Goal: Use online tool/utility: Use online tool/utility

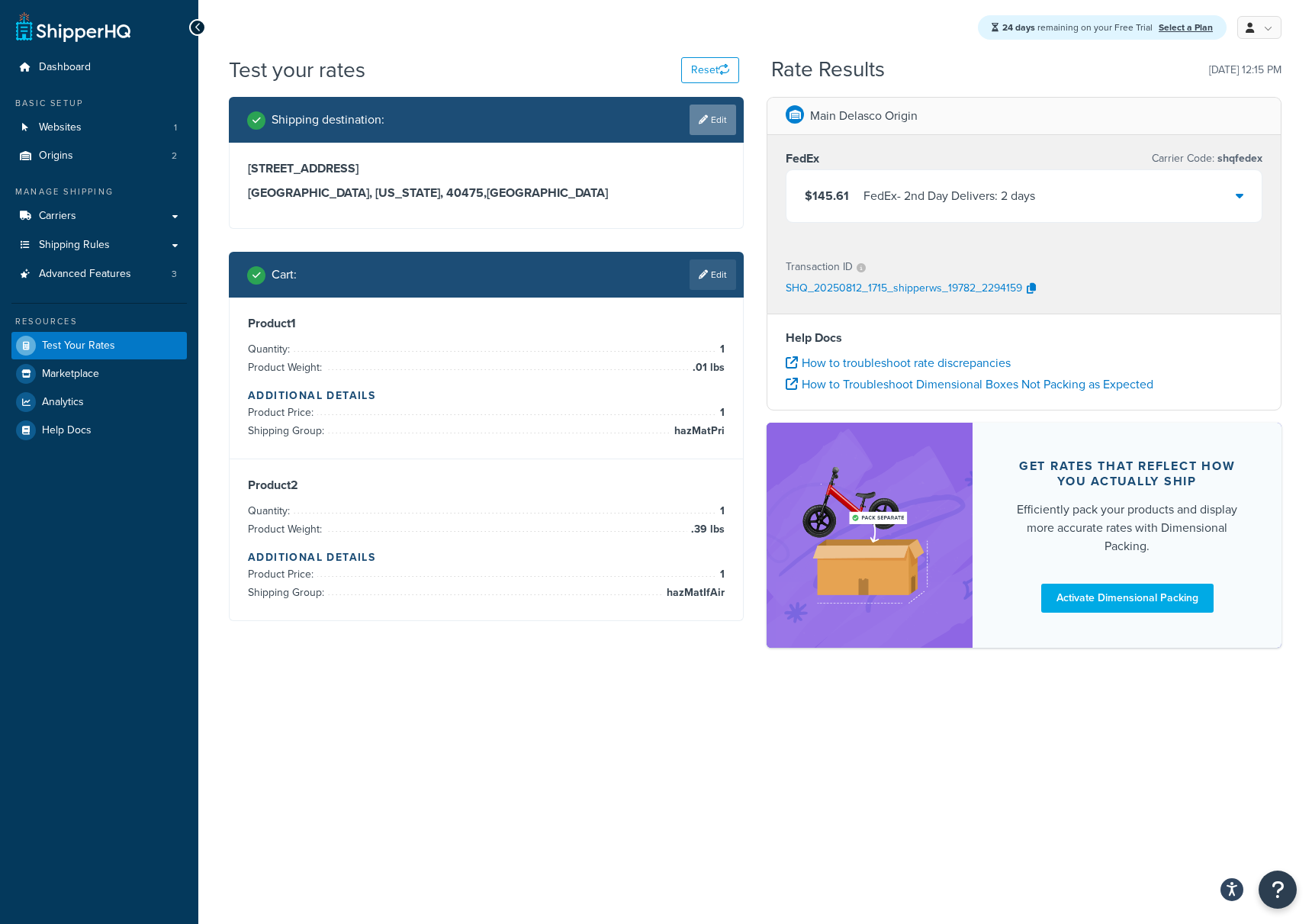
click at [711, 121] on link "Edit" at bounding box center [712, 120] width 46 height 30
select select "KY"
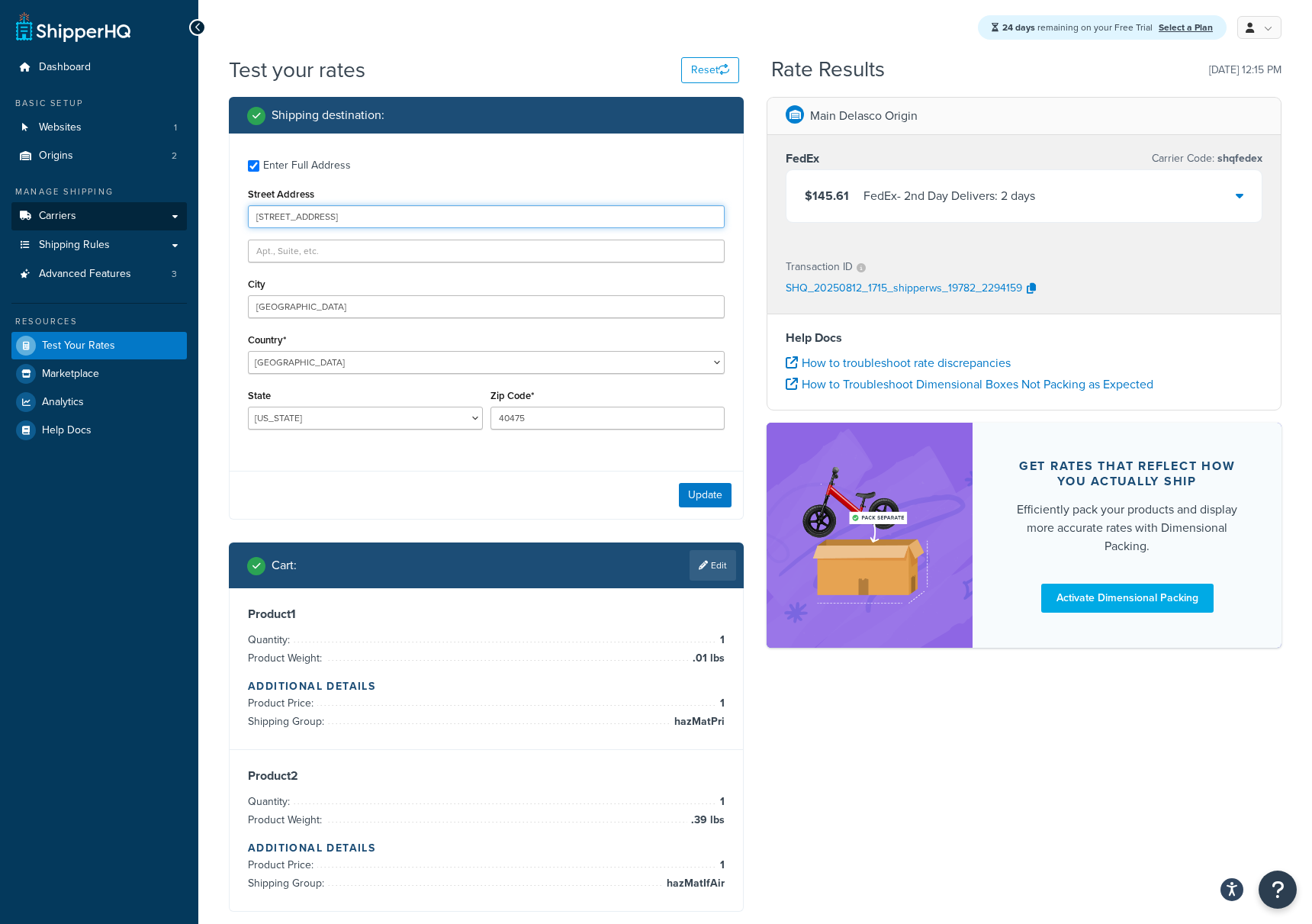
drag, startPoint x: 385, startPoint y: 218, endPoint x: 120, endPoint y: 216, distance: 265.0
click at [121, 216] on div "Dashboard Basic Setup Websites 1 Origins 2 Manage Shipping Carriers Carriers Al…" at bounding box center [656, 506] width 1312 height 1011
paste input "[STREET_ADDRESS]"
type input "[STREET_ADDRESS]"
click at [349, 319] on div "Enter Full Address Street Address 2600 S River Rd City Richmond Country* United…" at bounding box center [486, 296] width 513 height 325
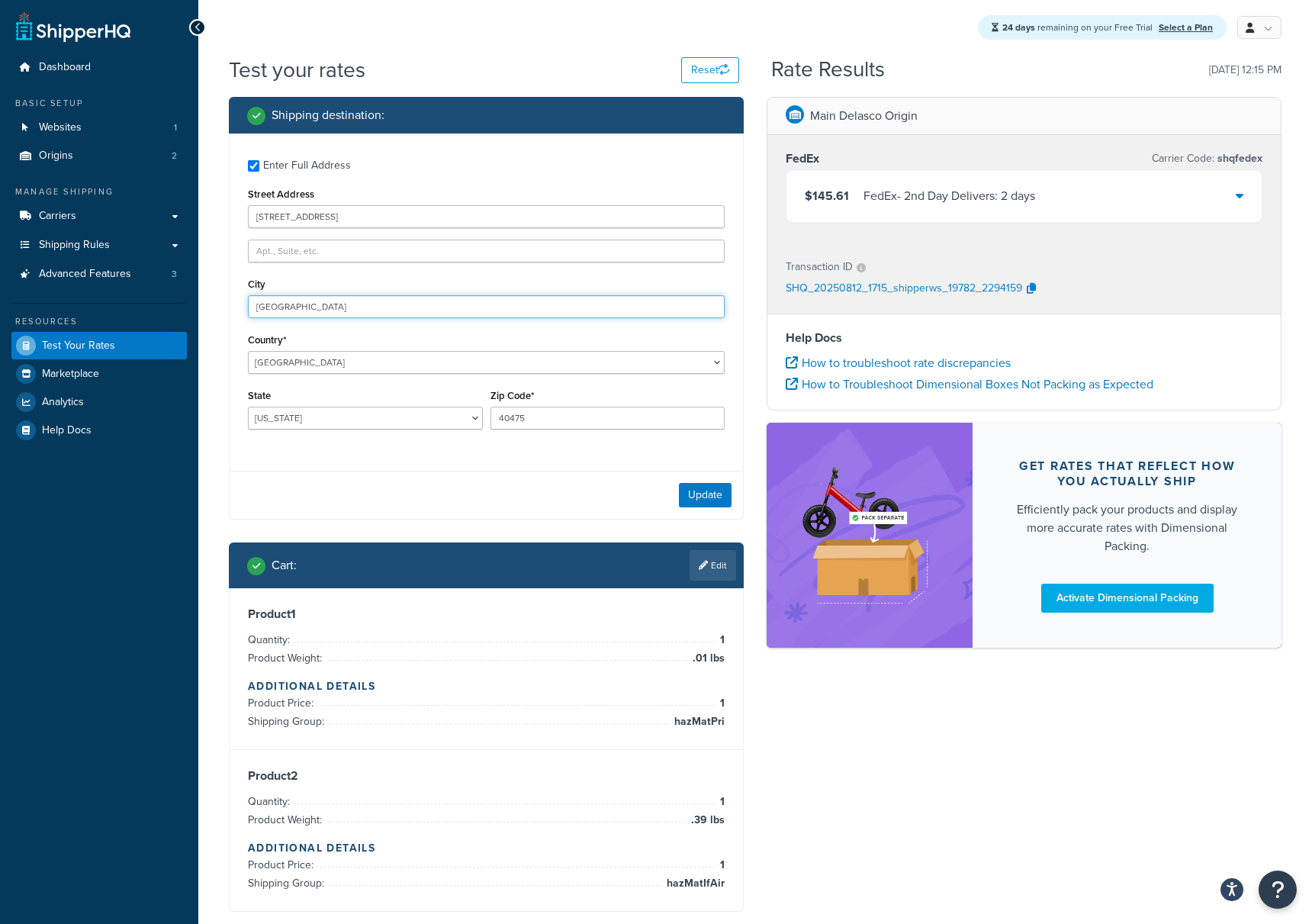
drag, startPoint x: 336, startPoint y: 311, endPoint x: 156, endPoint y: 306, distance: 180.1
click at [155, 306] on div "Dashboard Basic Setup Websites 1 Origins 2 Manage Shipping Carriers Carriers Al…" at bounding box center [656, 506] width 1312 height 1011
type input "Des Plaines"
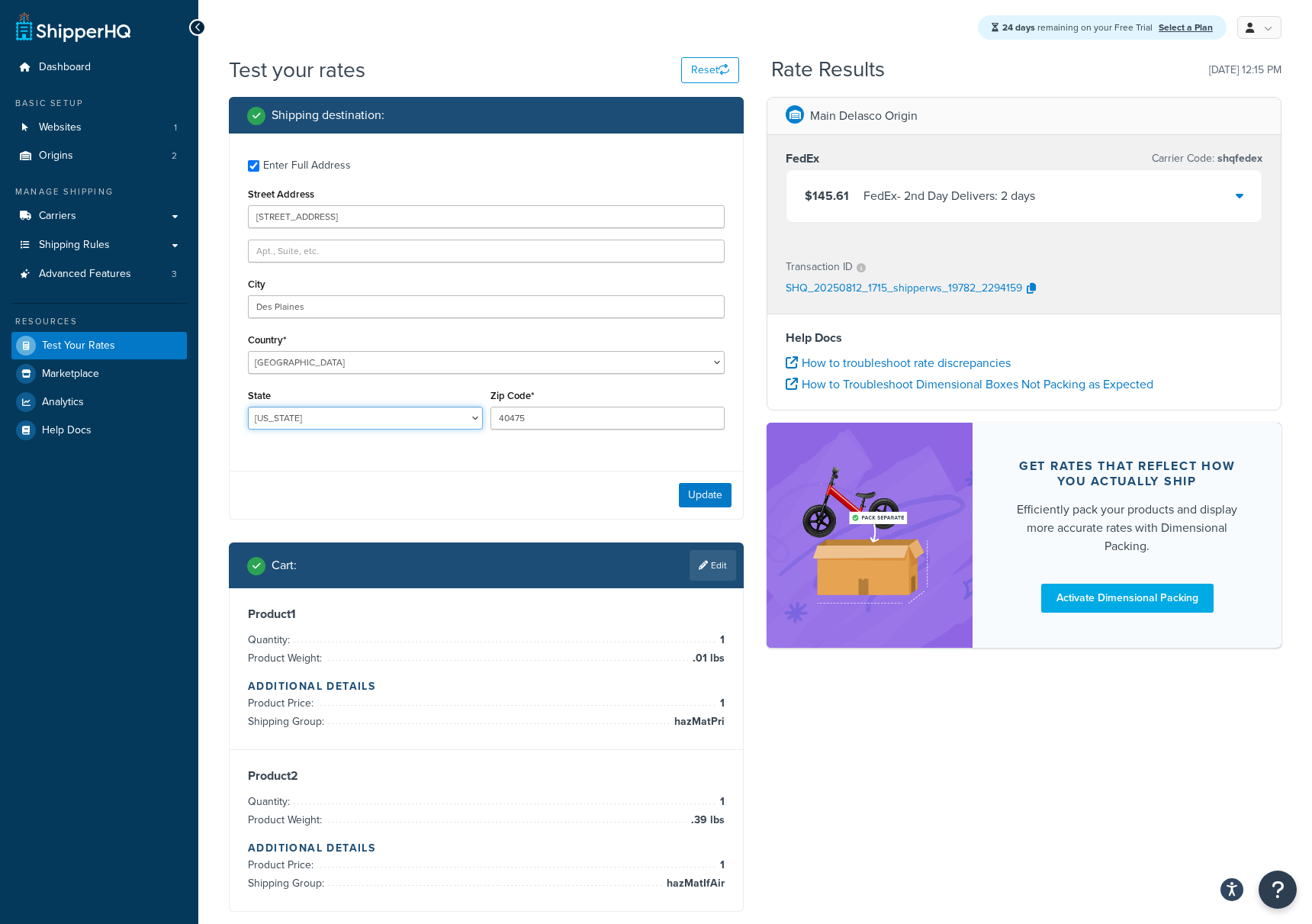
select select "IL"
type input "60018"
click at [710, 498] on button "Update" at bounding box center [706, 495] width 53 height 25
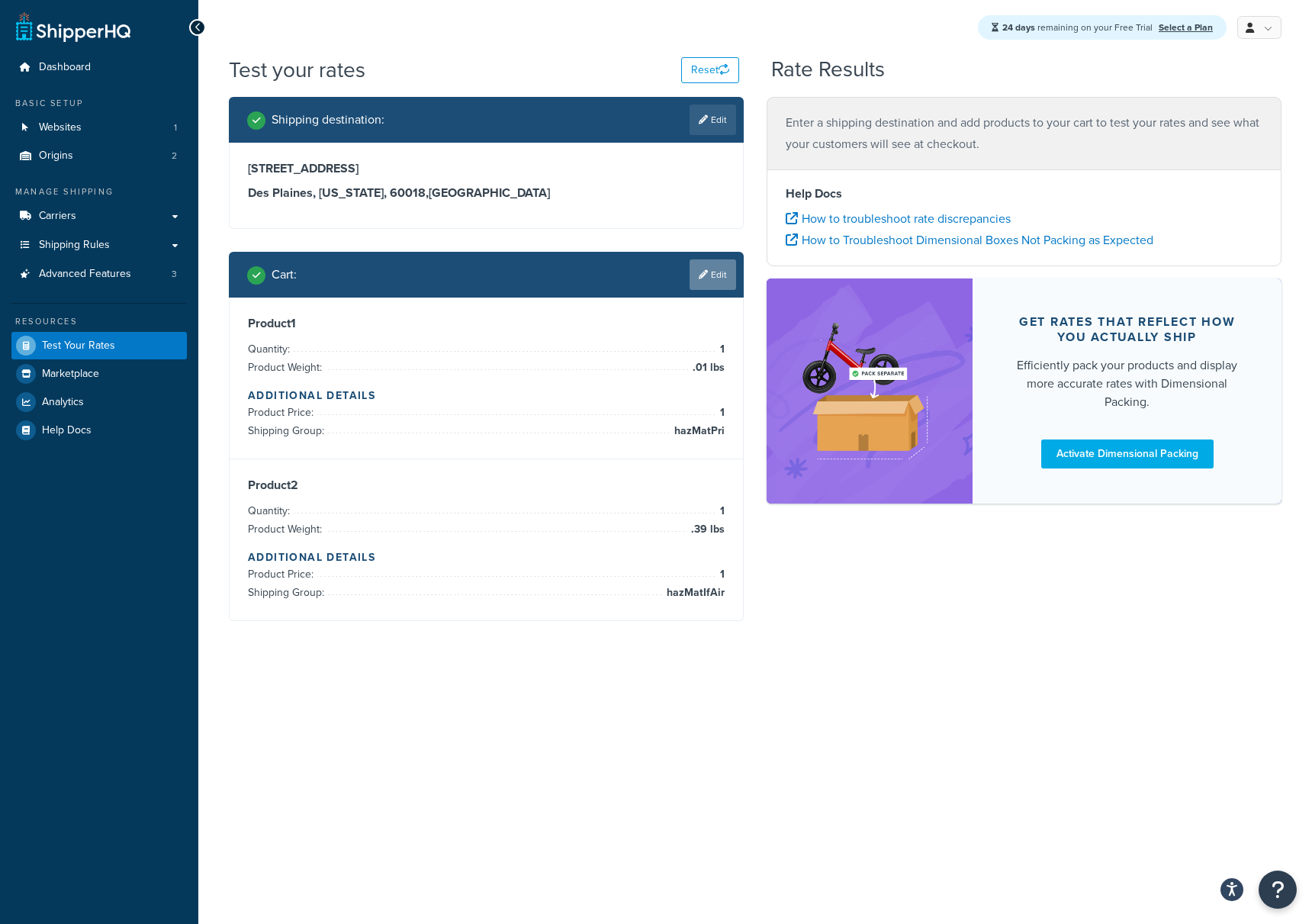
click at [726, 271] on link "Edit" at bounding box center [712, 274] width 46 height 30
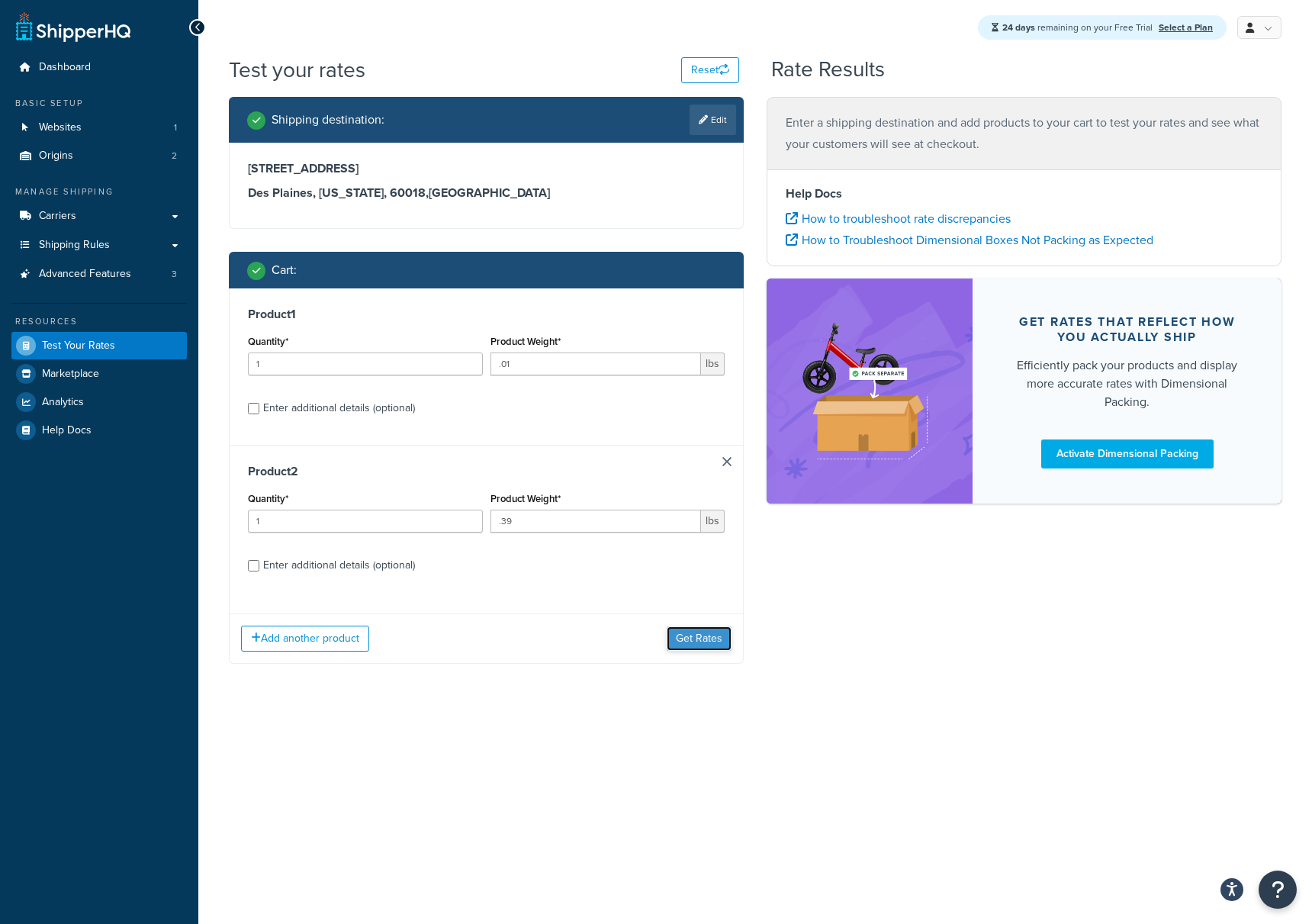
click at [693, 645] on button "Get Rates" at bounding box center [699, 638] width 65 height 25
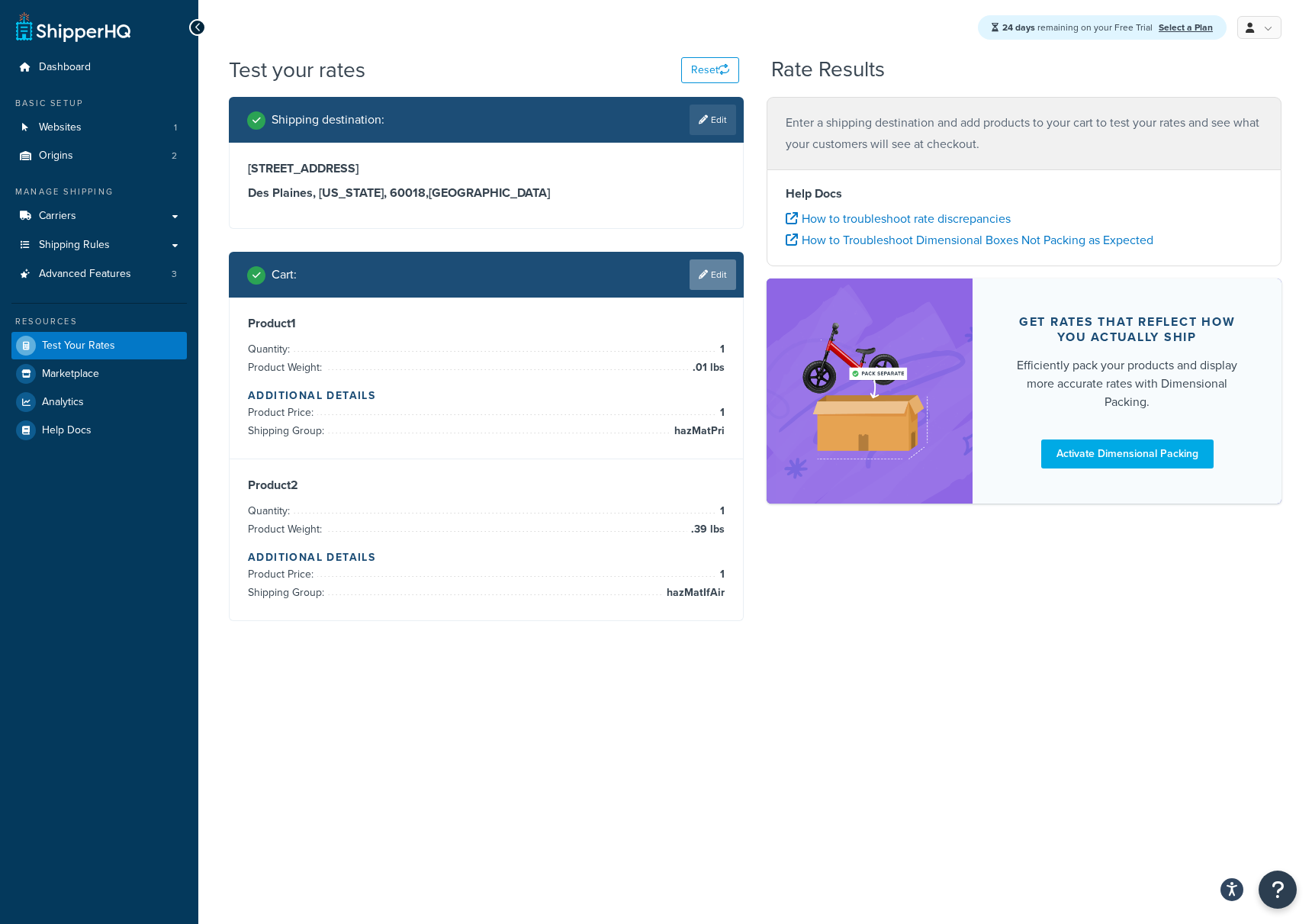
click at [711, 283] on link "Edit" at bounding box center [712, 274] width 46 height 30
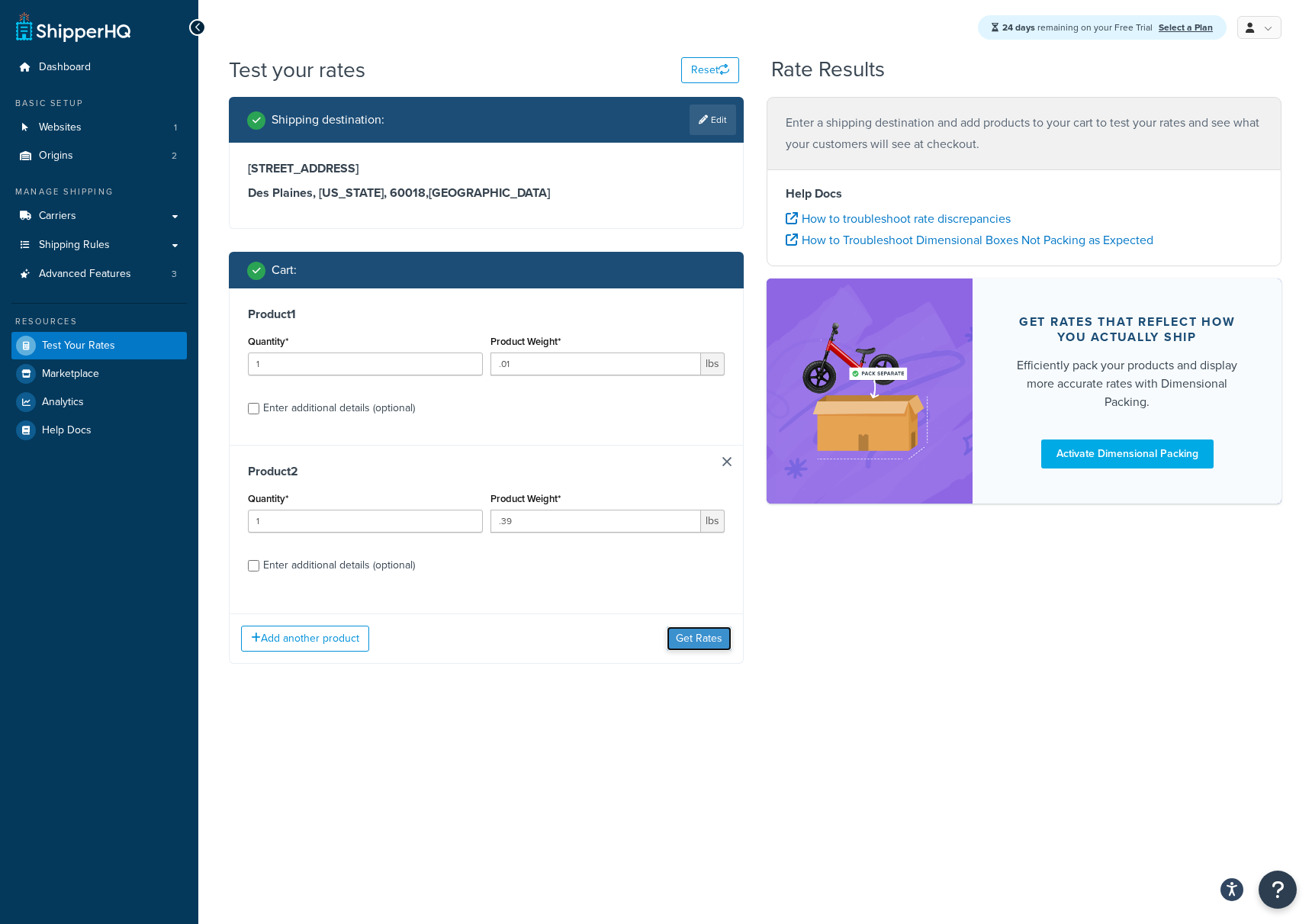
click at [697, 633] on button "Get Rates" at bounding box center [699, 638] width 65 height 25
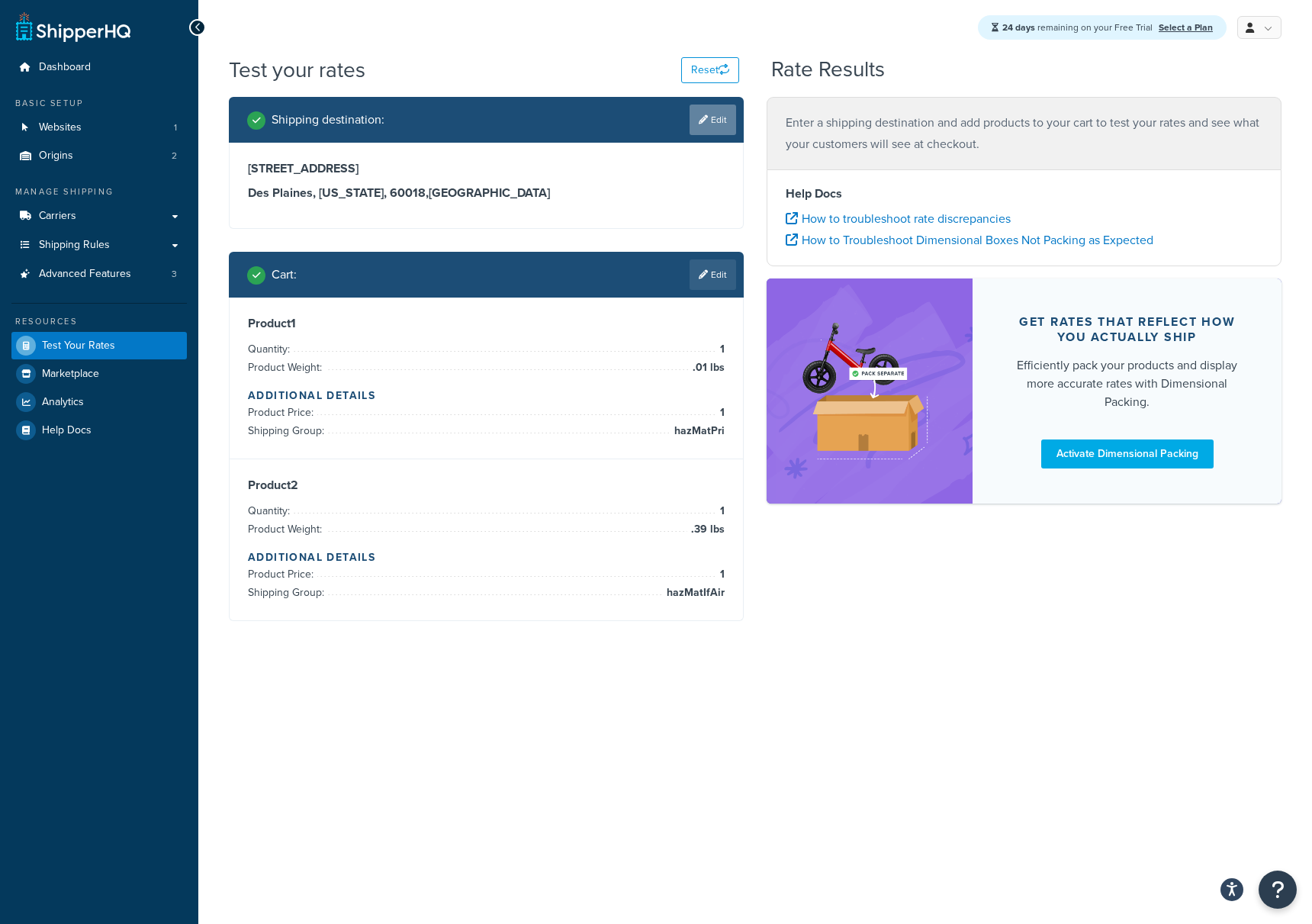
click at [705, 121] on icon at bounding box center [704, 120] width 9 height 9
select select "IL"
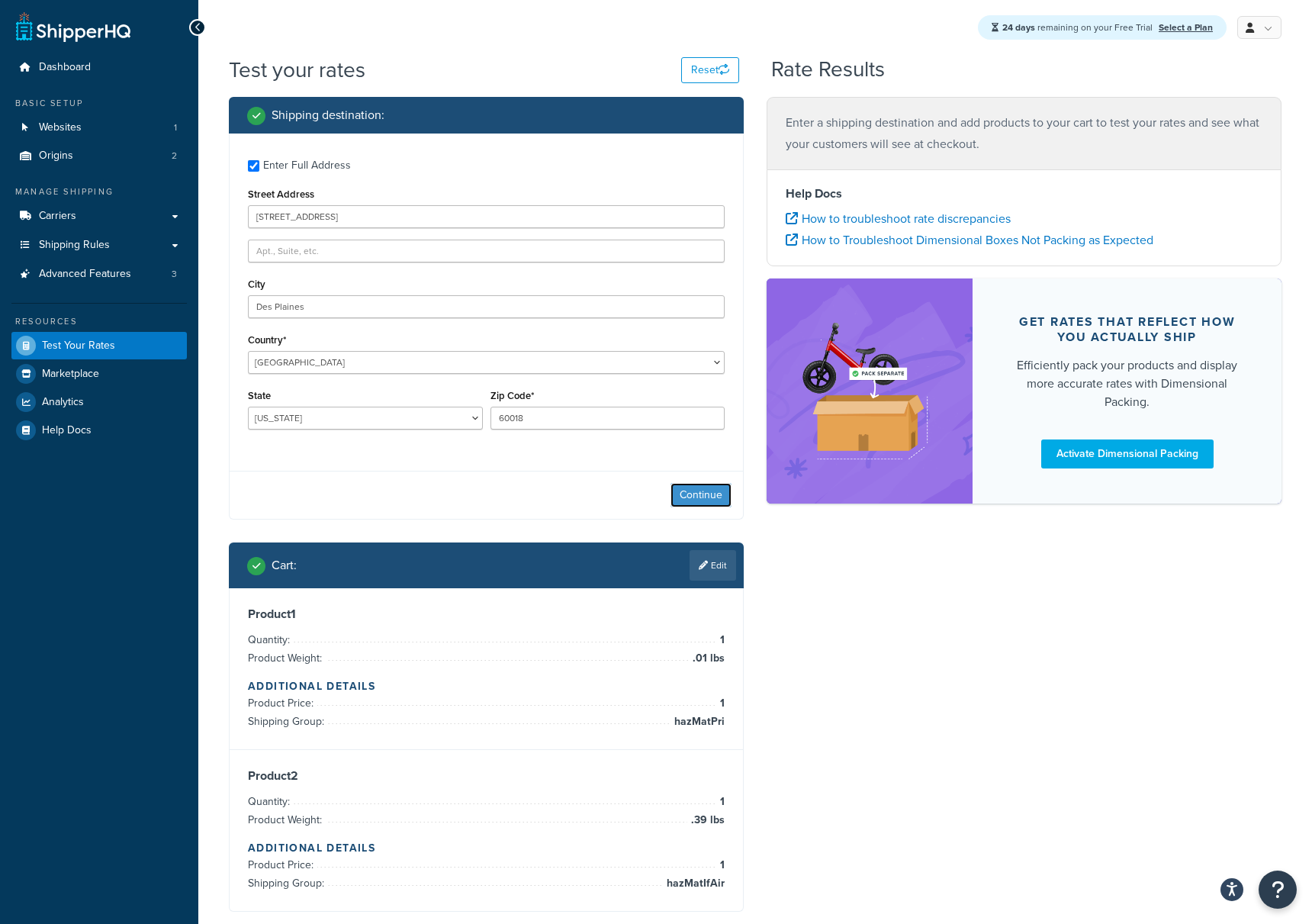
click at [693, 500] on button "Continue" at bounding box center [701, 495] width 61 height 25
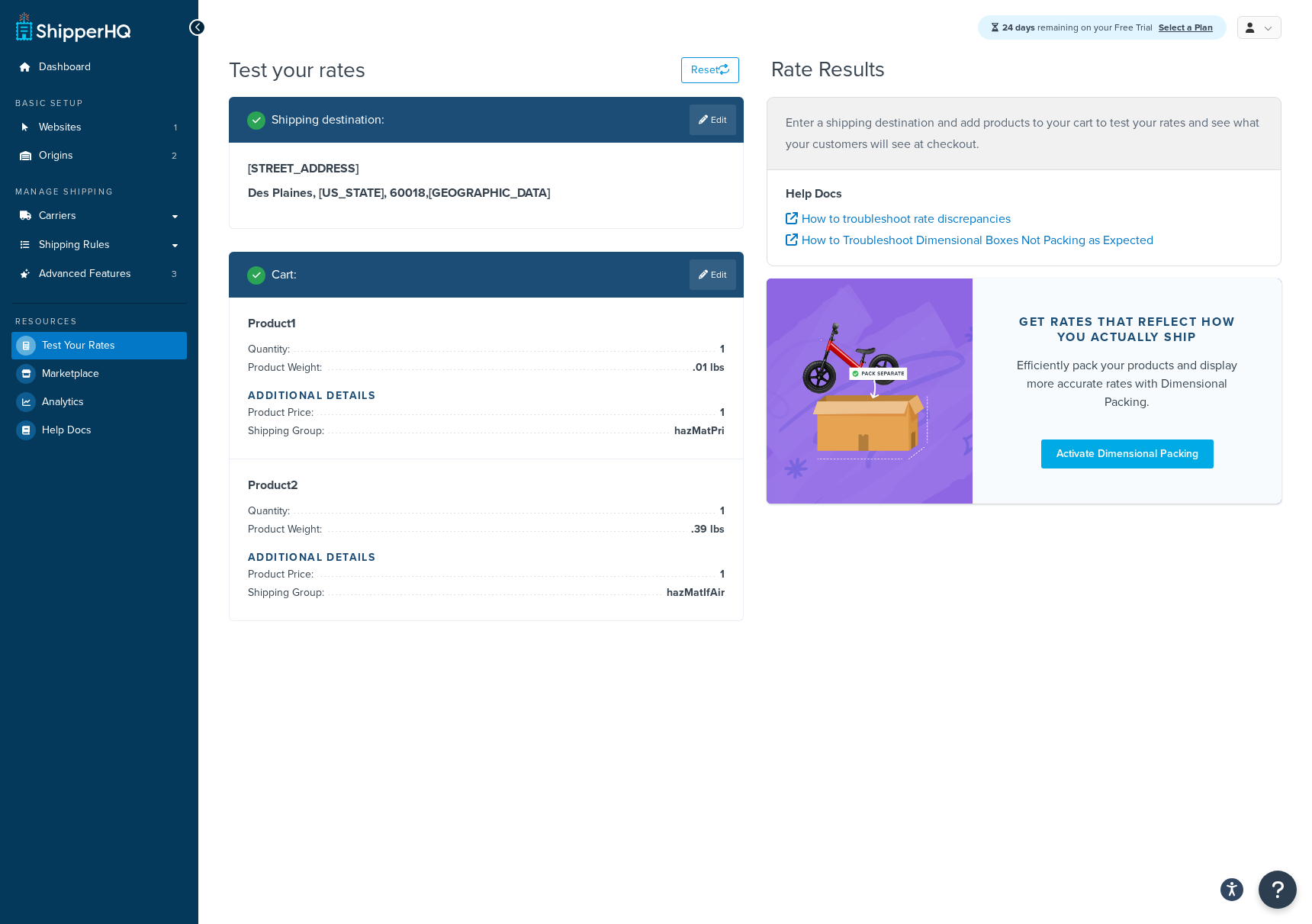
click at [825, 653] on div "Test your rates Reset Rate Results Shipping destination : Edit 2600 S River Rd …" at bounding box center [755, 368] width 1114 height 627
drag, startPoint x: 674, startPoint y: 432, endPoint x: 725, endPoint y: 431, distance: 51.0
click at [725, 431] on div "Product 1 Quantity: 1 Product Weight: .01 lbs Additional Details Product Price:…" at bounding box center [486, 379] width 513 height 162
click at [728, 431] on div "Product 1 Quantity: 1 Product Weight: .01 lbs Additional Details Product Price:…" at bounding box center [486, 379] width 513 height 162
drag, startPoint x: 695, startPoint y: 366, endPoint x: 724, endPoint y: 370, distance: 29.3
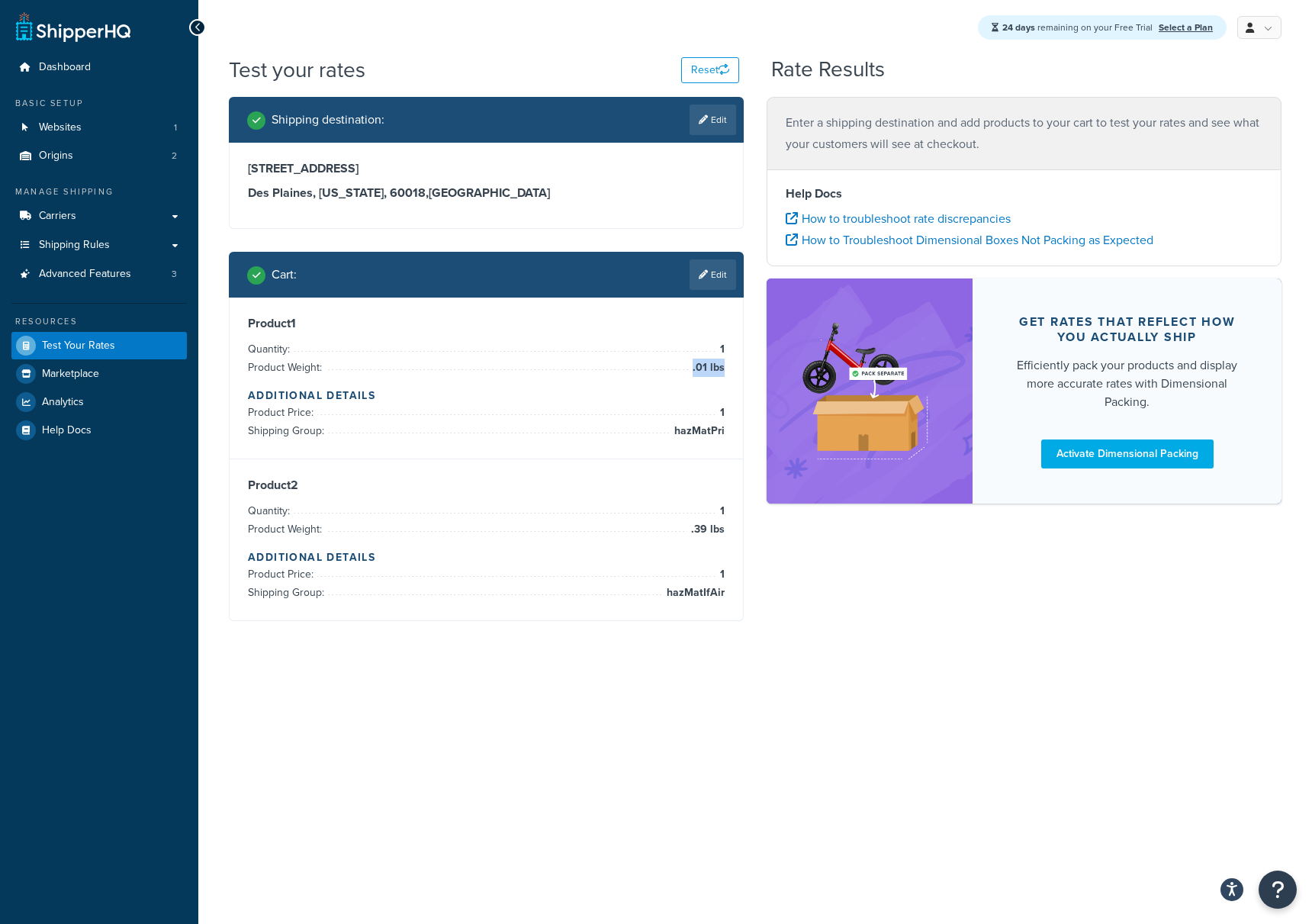
click at [724, 370] on span ".01 lbs" at bounding box center [707, 367] width 36 height 18
copy span ".01 lbs"
click at [693, 430] on span "hazMatPri" at bounding box center [697, 431] width 54 height 18
copy span "hazMatPri"
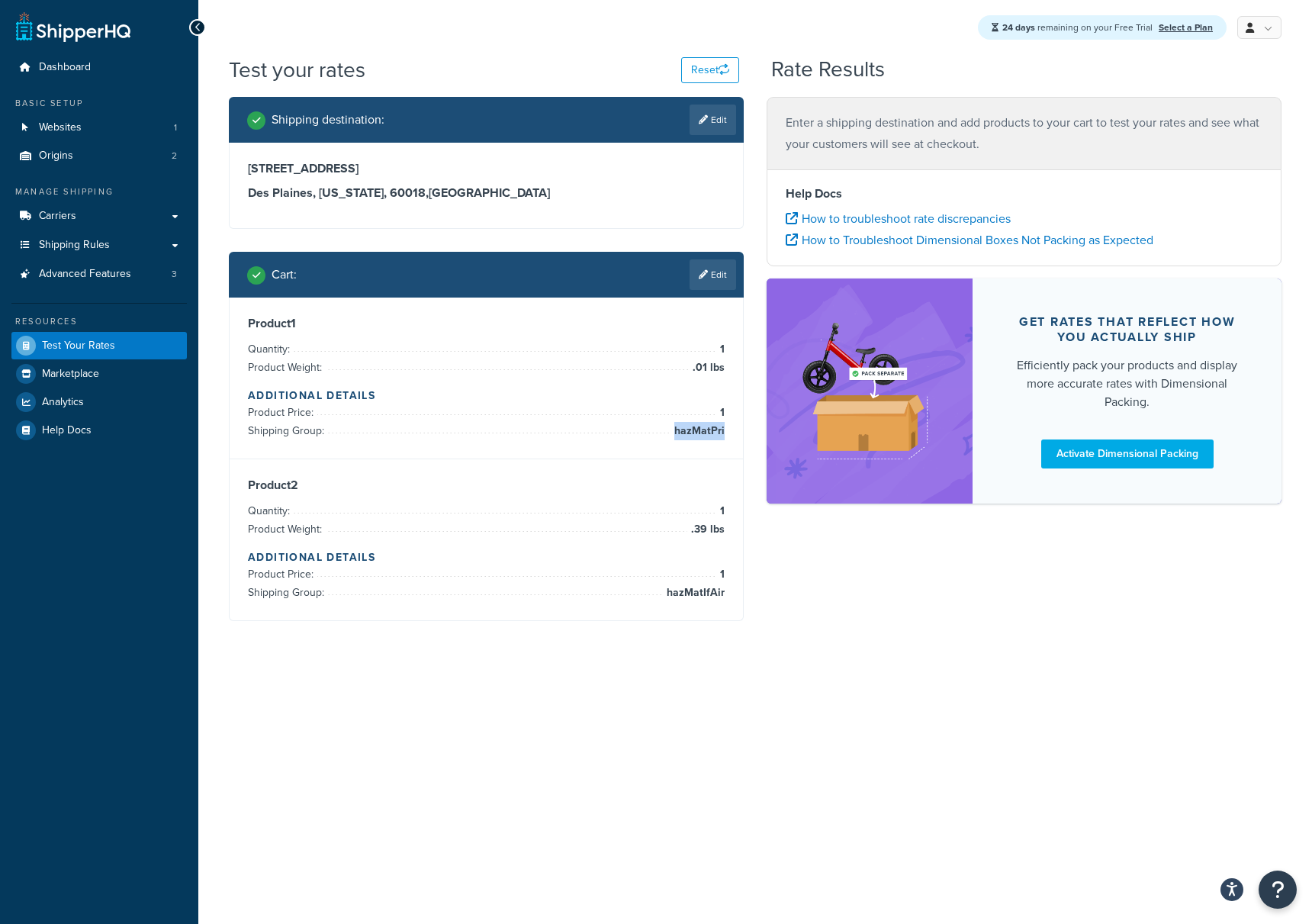
click at [701, 528] on span ".39 lbs" at bounding box center [706, 529] width 37 height 18
copy span "39"
click at [707, 592] on span "hazMatIfAir" at bounding box center [693, 592] width 62 height 18
click at [706, 592] on span "hazMatIfAir" at bounding box center [693, 592] width 62 height 18
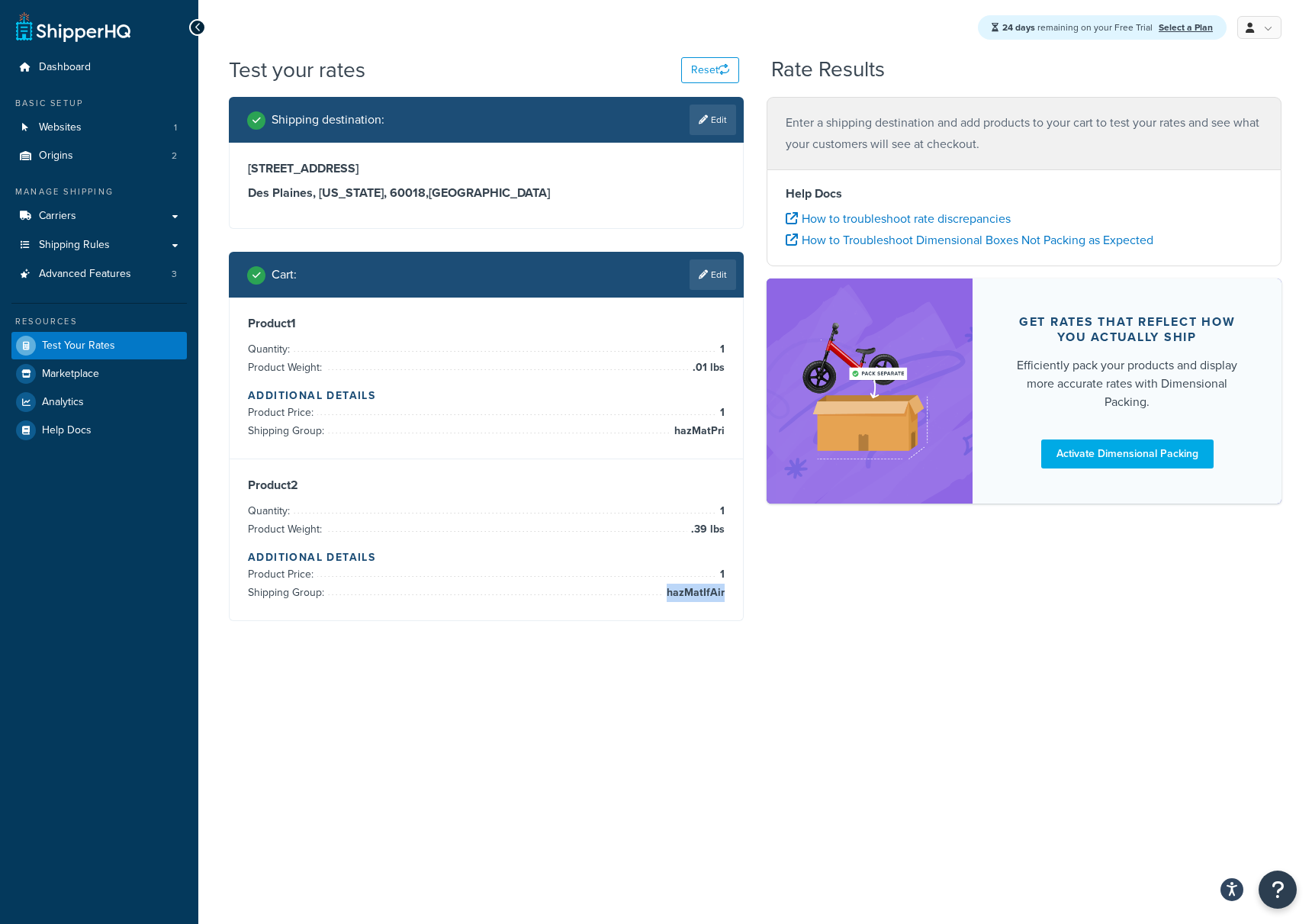
copy span "hazMatIfAir"
click at [698, 73] on button "Reset" at bounding box center [710, 69] width 58 height 26
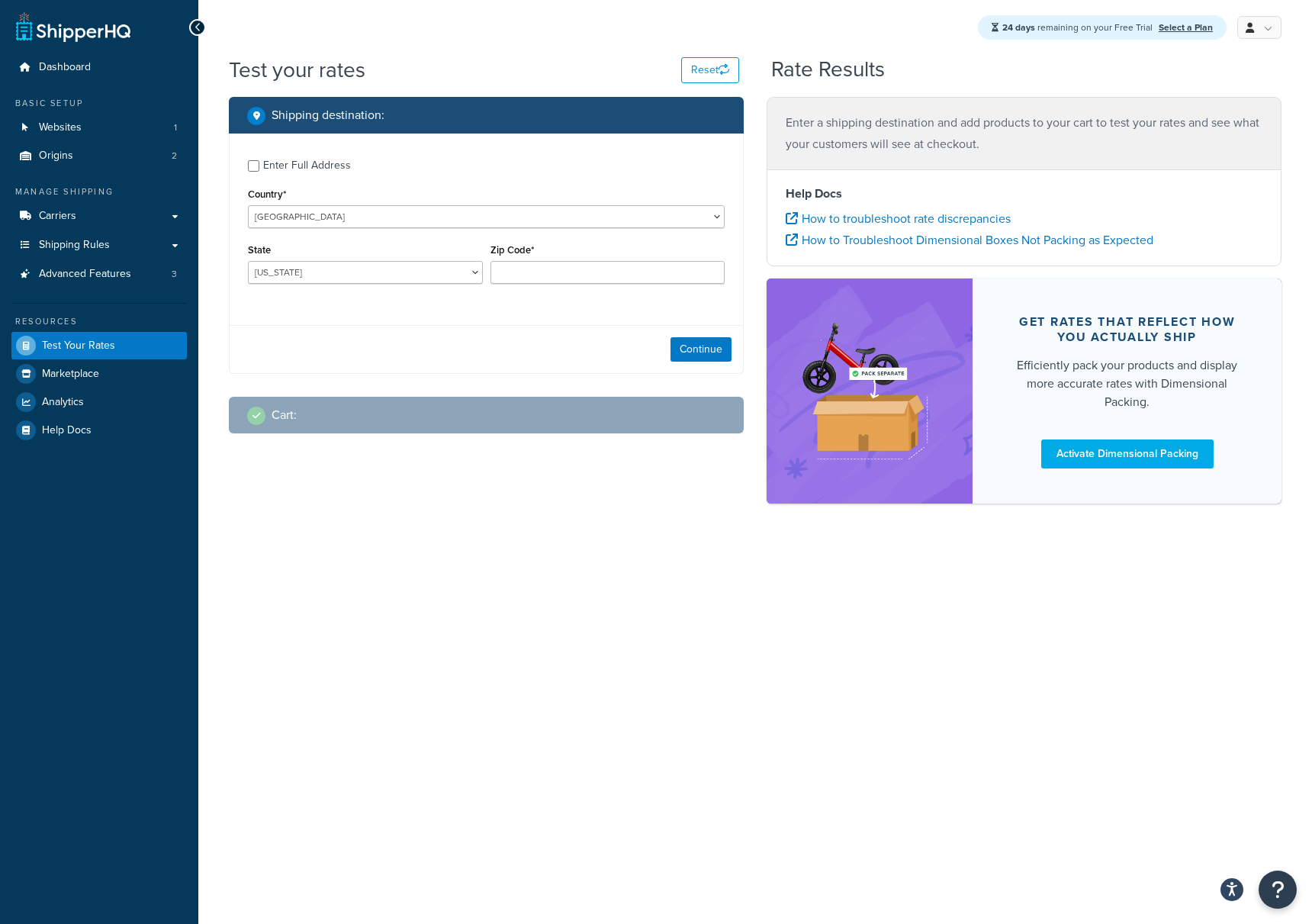
click at [306, 166] on div "Enter Full Address" at bounding box center [307, 165] width 88 height 22
click at [259, 166] on input "Enter Full Address" at bounding box center [253, 166] width 11 height 11
checkbox input "true"
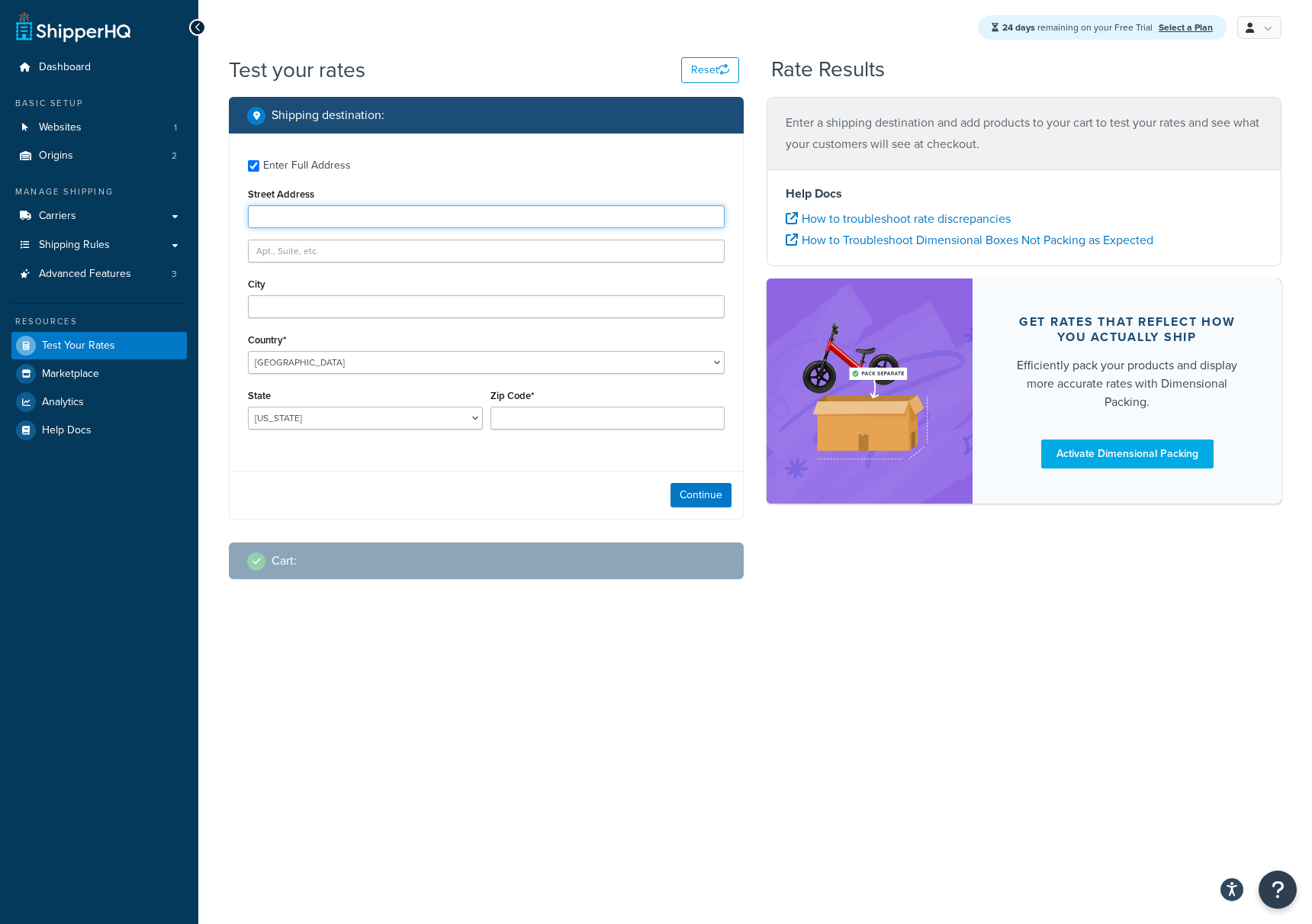
click at [469, 217] on input "Street Address" at bounding box center [486, 216] width 477 height 23
paste input "[STREET_ADDRESS]"
type input "[STREET_ADDRESS]"
type input "Des Plaines"
select select "IL"
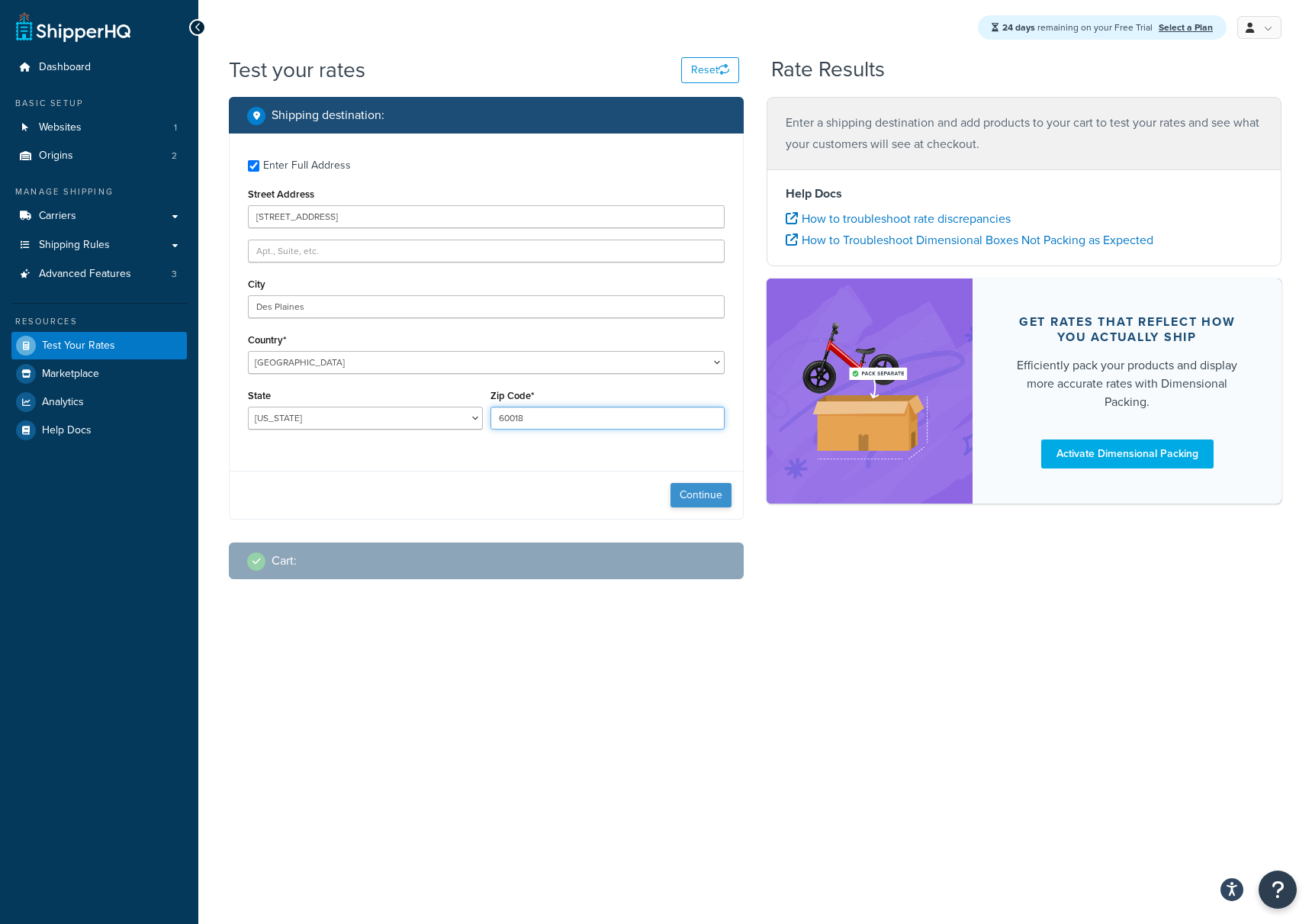
type input "60018"
click at [693, 501] on button "Continue" at bounding box center [701, 495] width 61 height 25
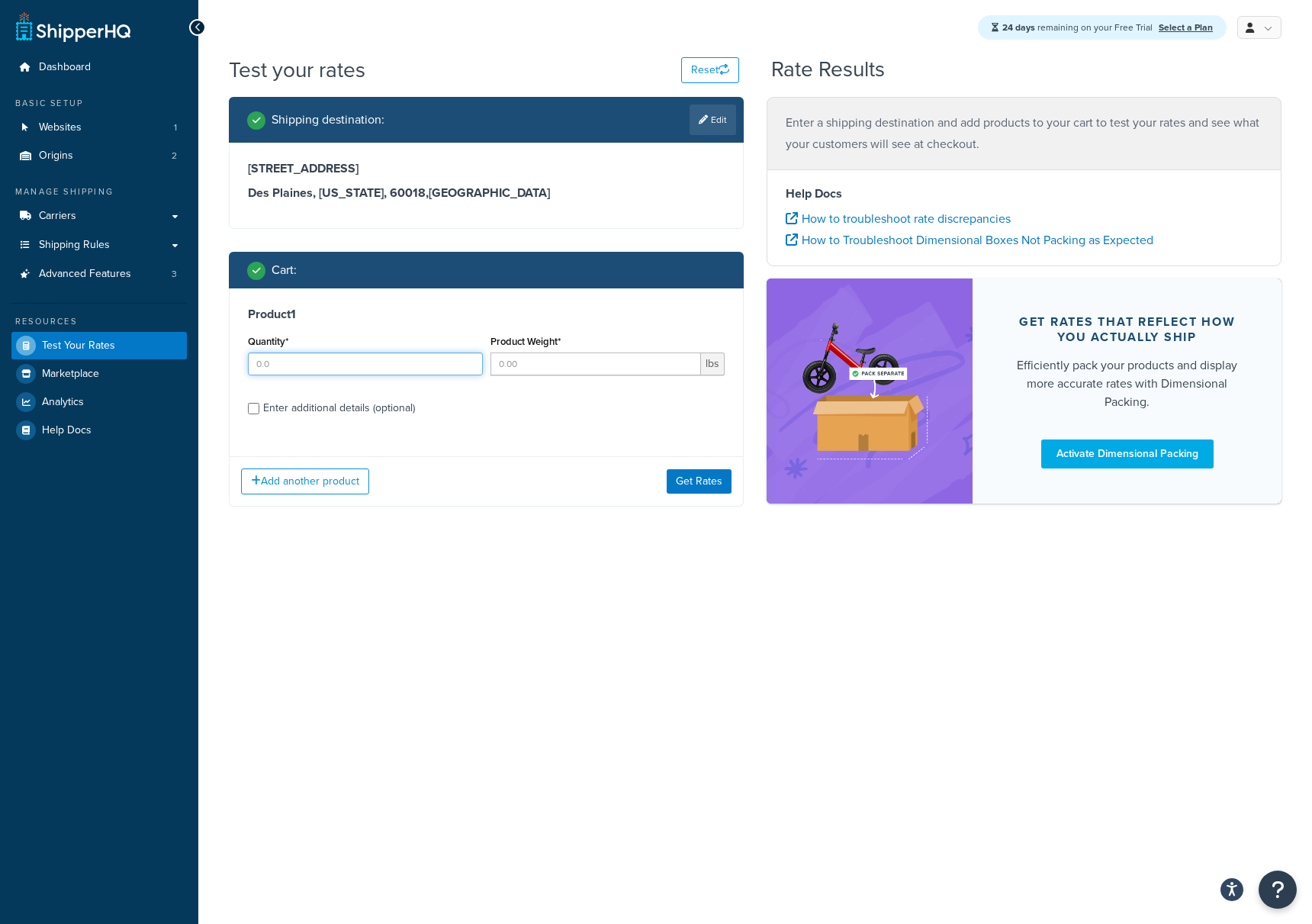
click at [434, 370] on input "Quantity*" at bounding box center [365, 364] width 235 height 23
type input "1"
click at [540, 361] on input "Product Weight*" at bounding box center [596, 364] width 212 height 23
type input ".01"
click at [314, 412] on div "Enter additional details (optional)" at bounding box center [340, 408] width 152 height 22
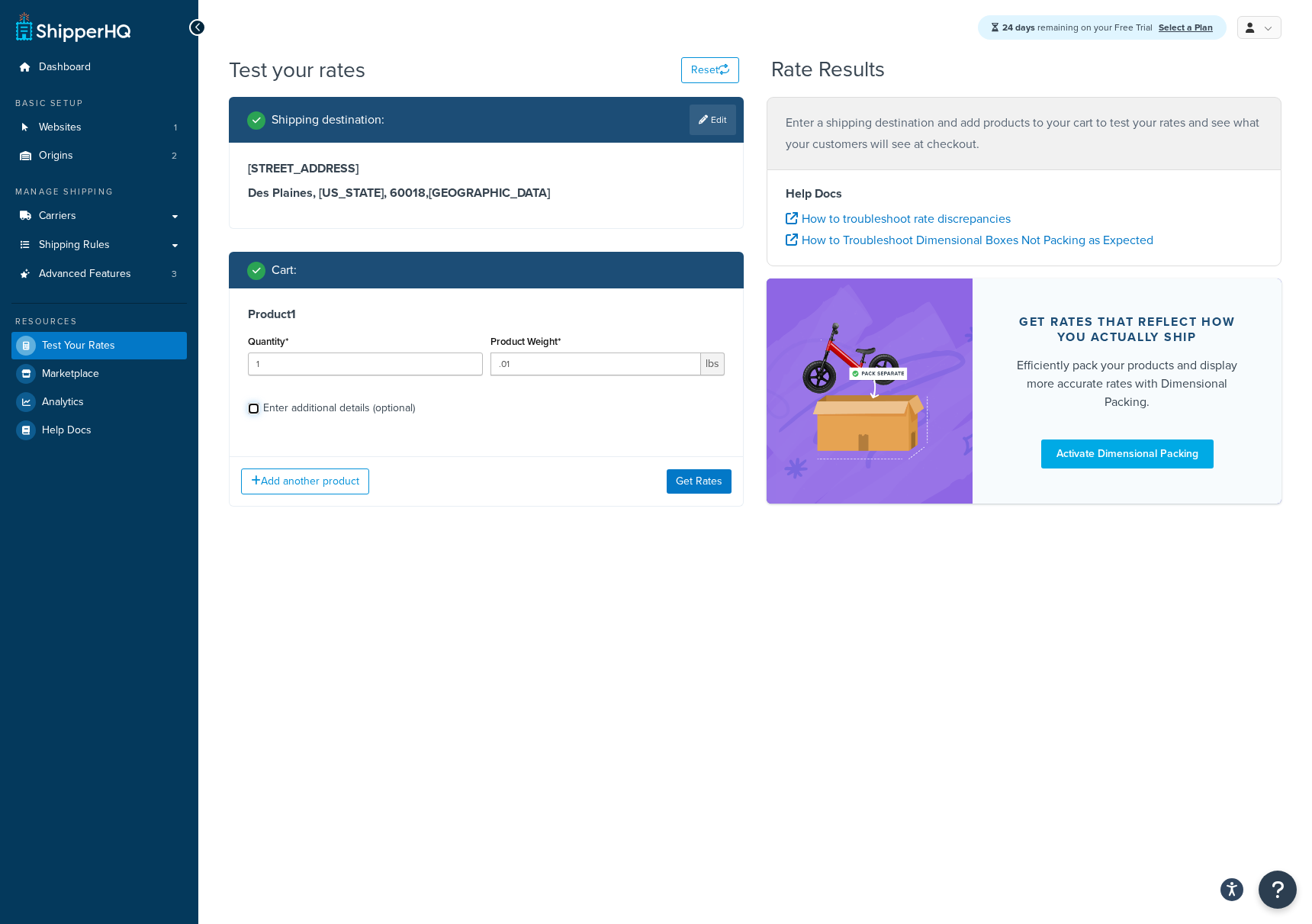
click at [259, 412] on input "Enter additional details (optional)" at bounding box center [253, 409] width 11 height 11
checkbox input "true"
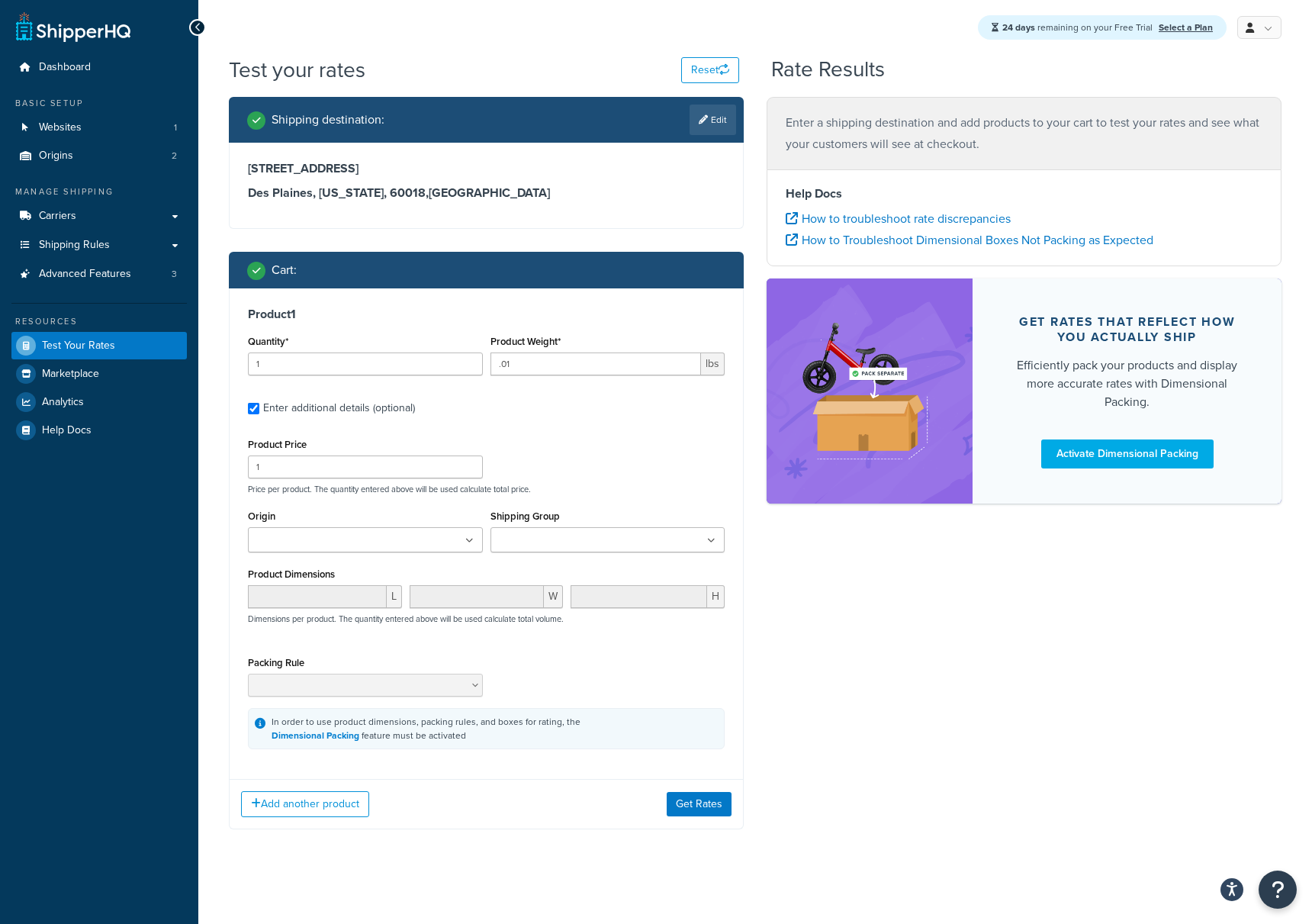
click at [582, 532] on input "Shipping Group" at bounding box center [563, 541] width 135 height 17
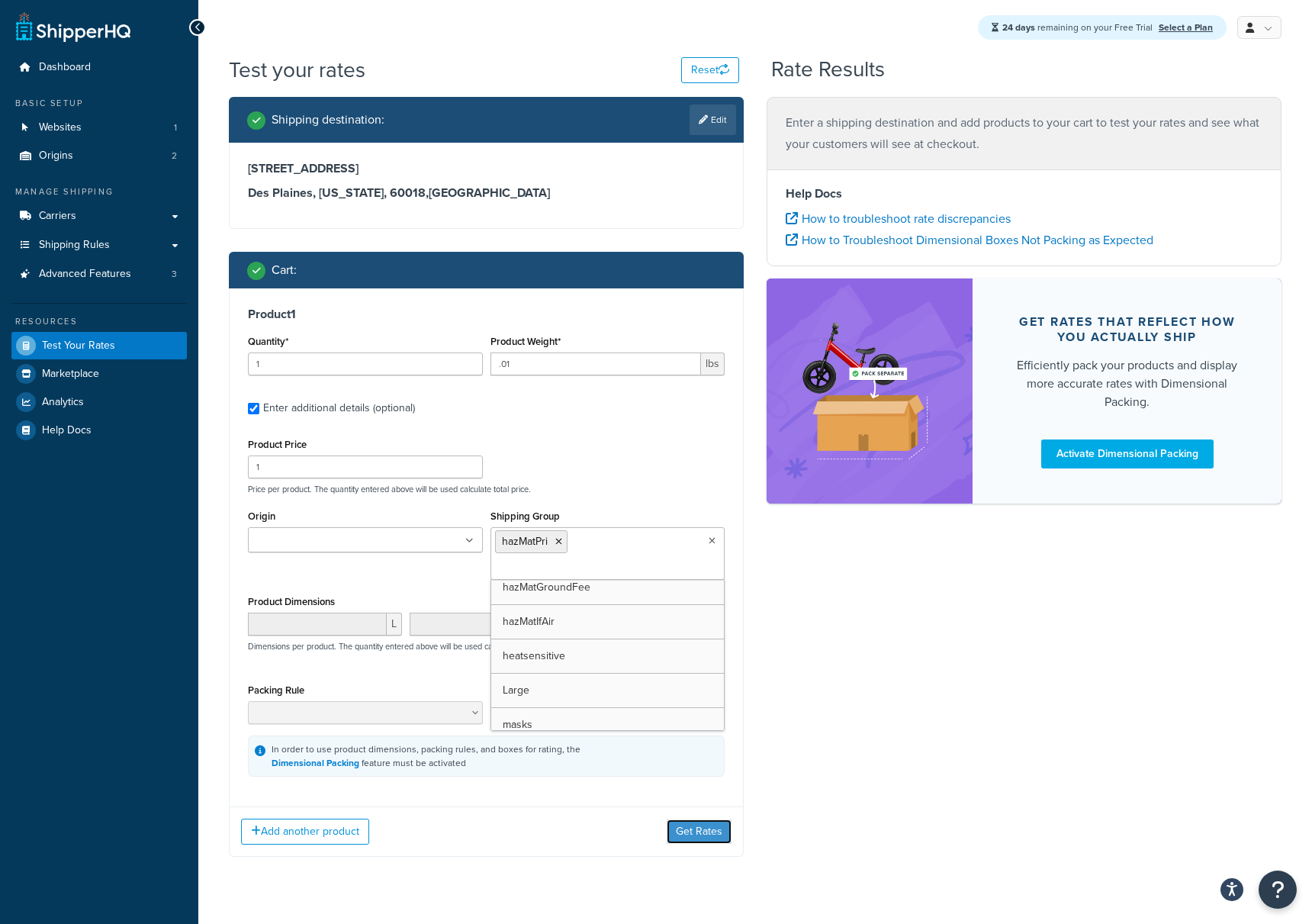
click at [699, 820] on button "Get Rates" at bounding box center [699, 832] width 65 height 25
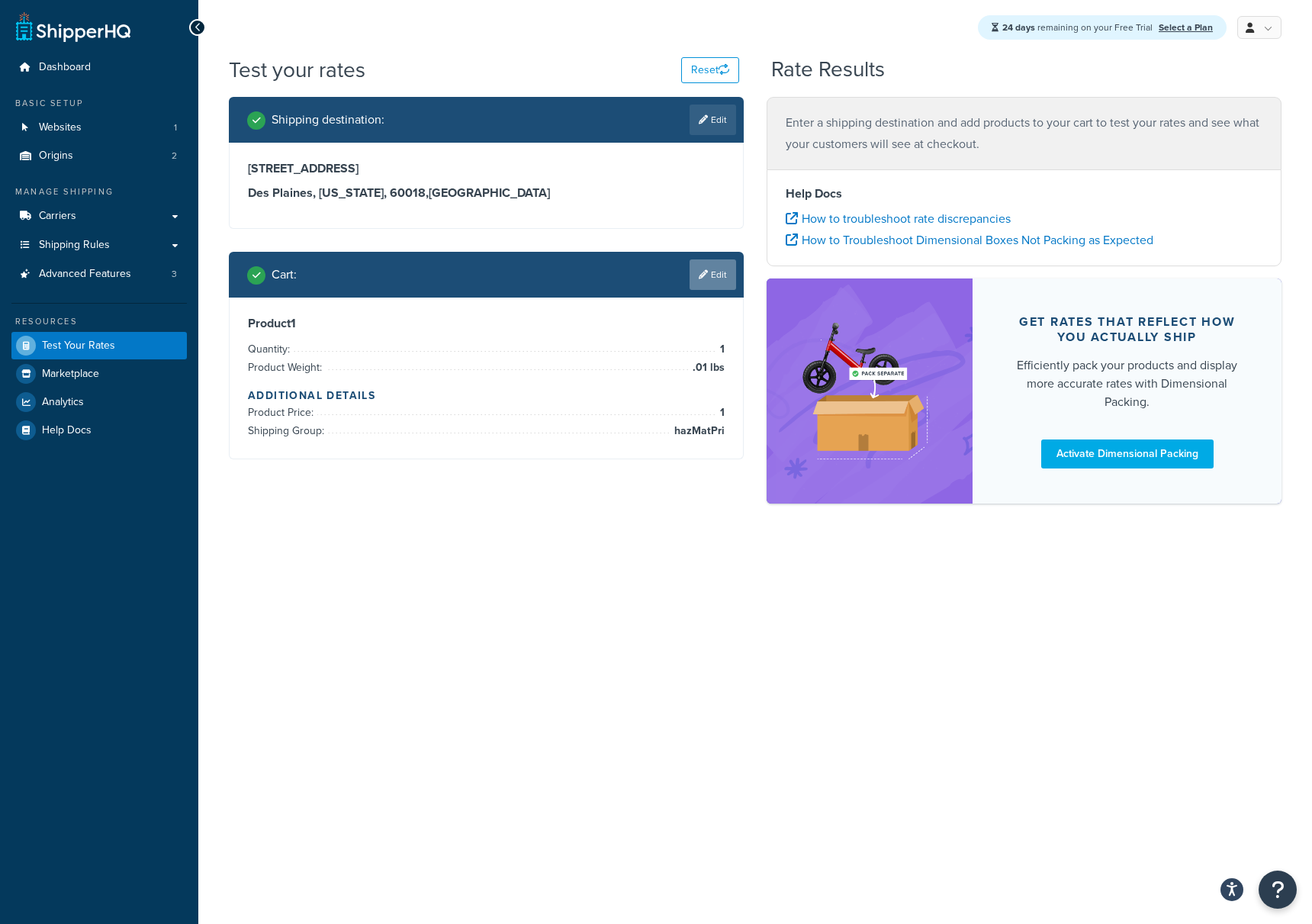
click at [704, 286] on link "Edit" at bounding box center [712, 274] width 46 height 30
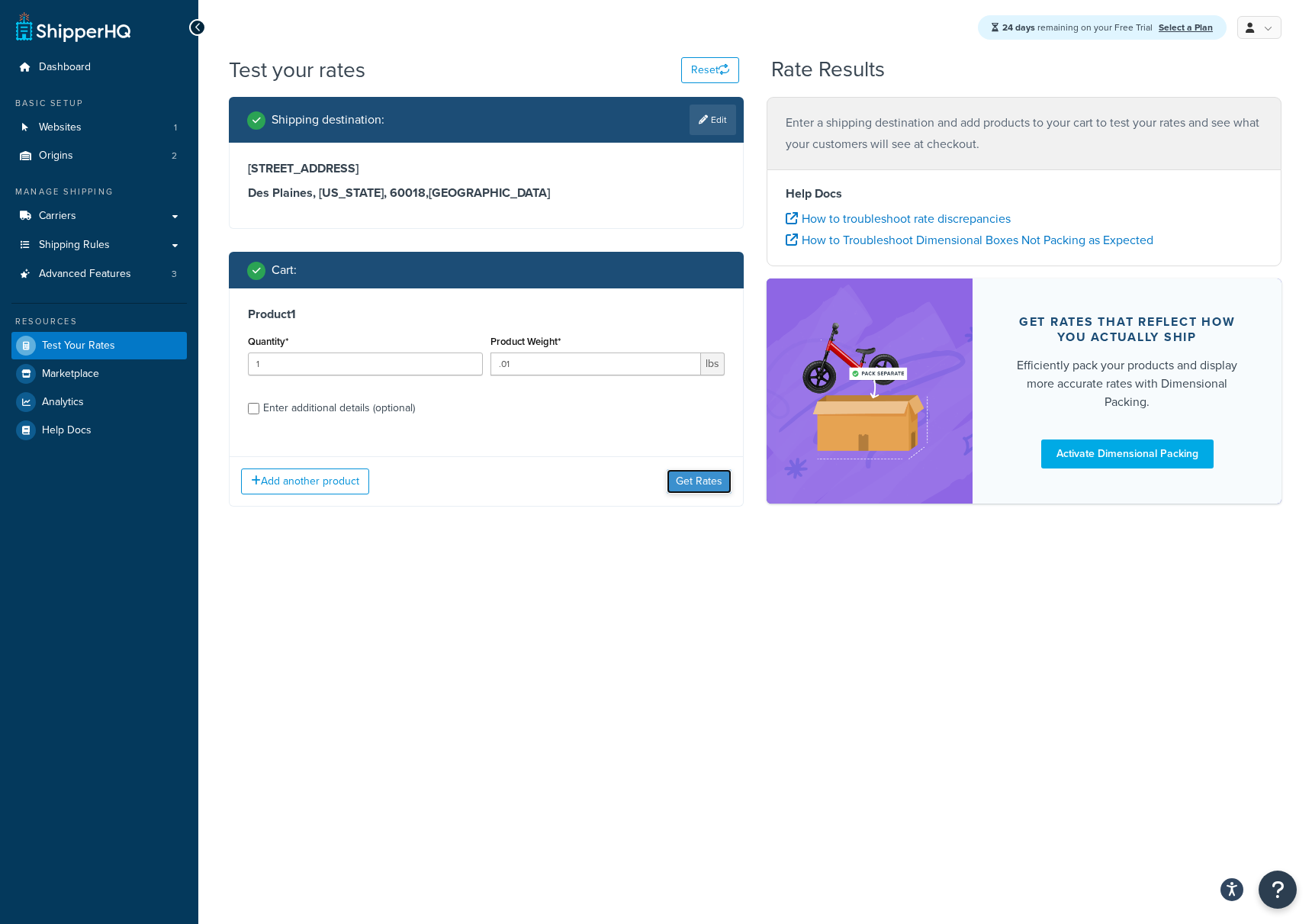
click at [702, 488] on button "Get Rates" at bounding box center [699, 482] width 65 height 25
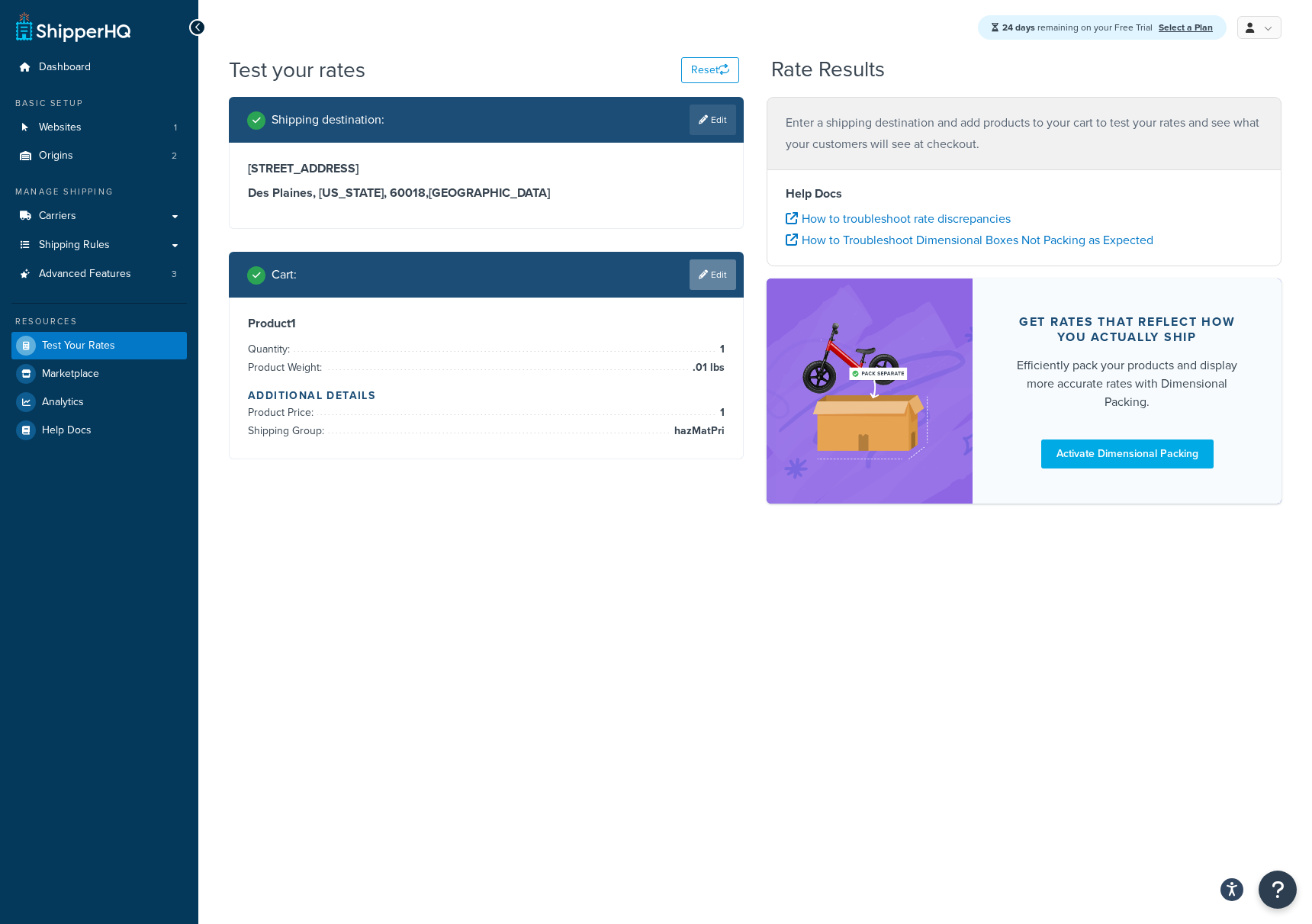
click at [709, 268] on link "Edit" at bounding box center [712, 274] width 46 height 30
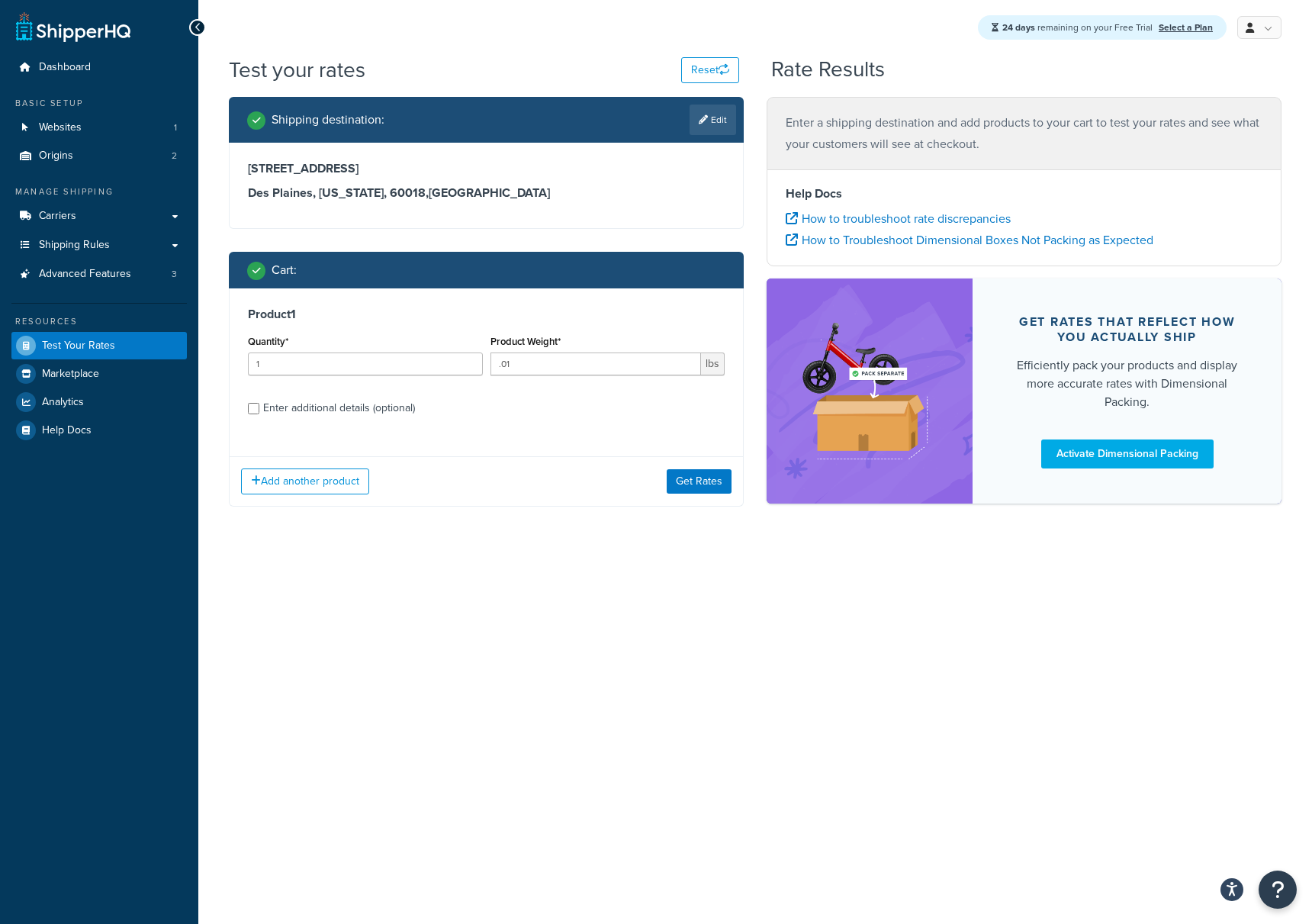
click at [359, 405] on div "Enter additional details (optional)" at bounding box center [340, 408] width 152 height 22
click at [259, 405] on input "Enter additional details (optional)" at bounding box center [253, 409] width 11 height 11
checkbox input "true"
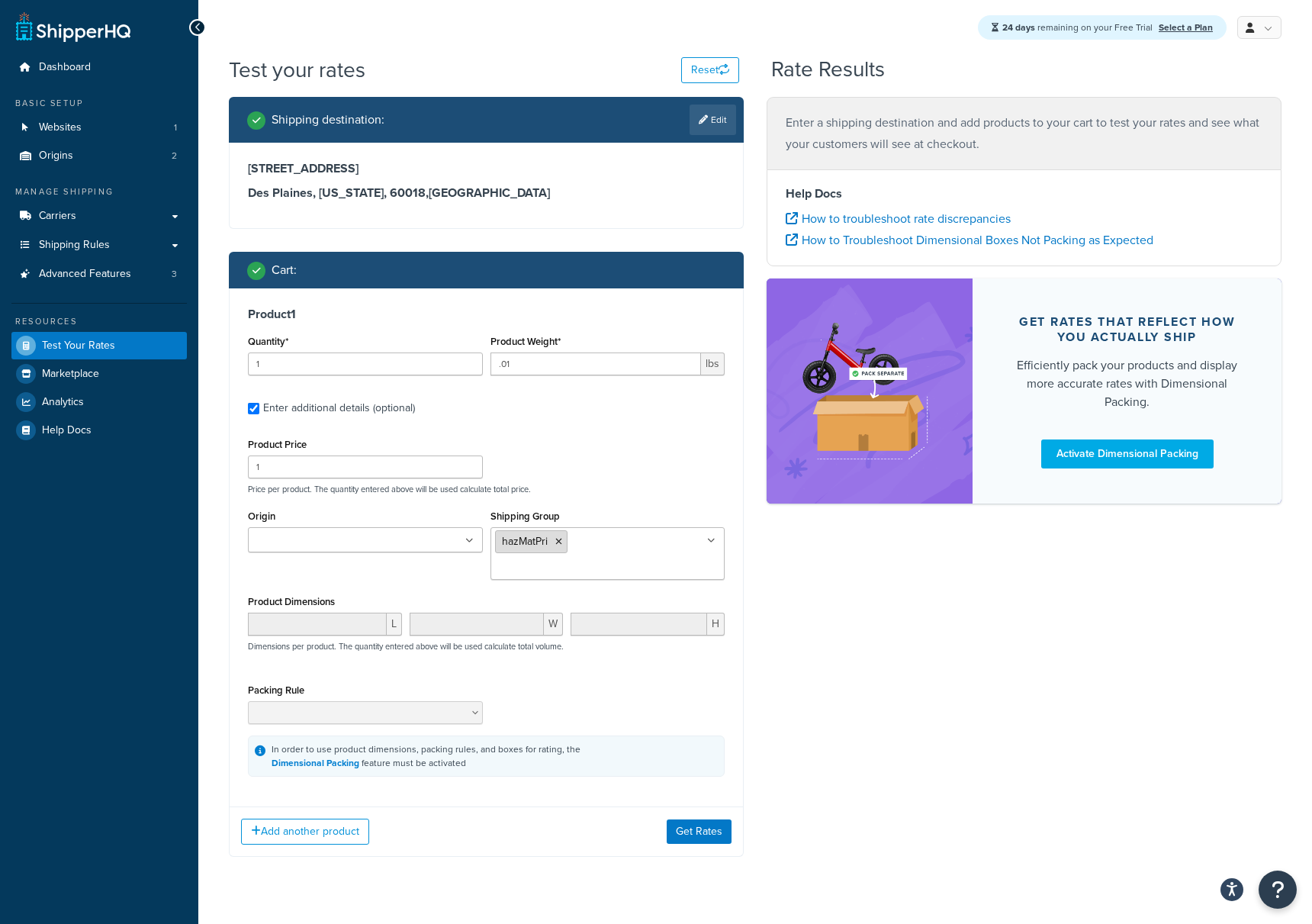
click at [560, 548] on li "hazMatPri" at bounding box center [531, 542] width 72 height 23
click at [558, 540] on icon at bounding box center [559, 542] width 7 height 9
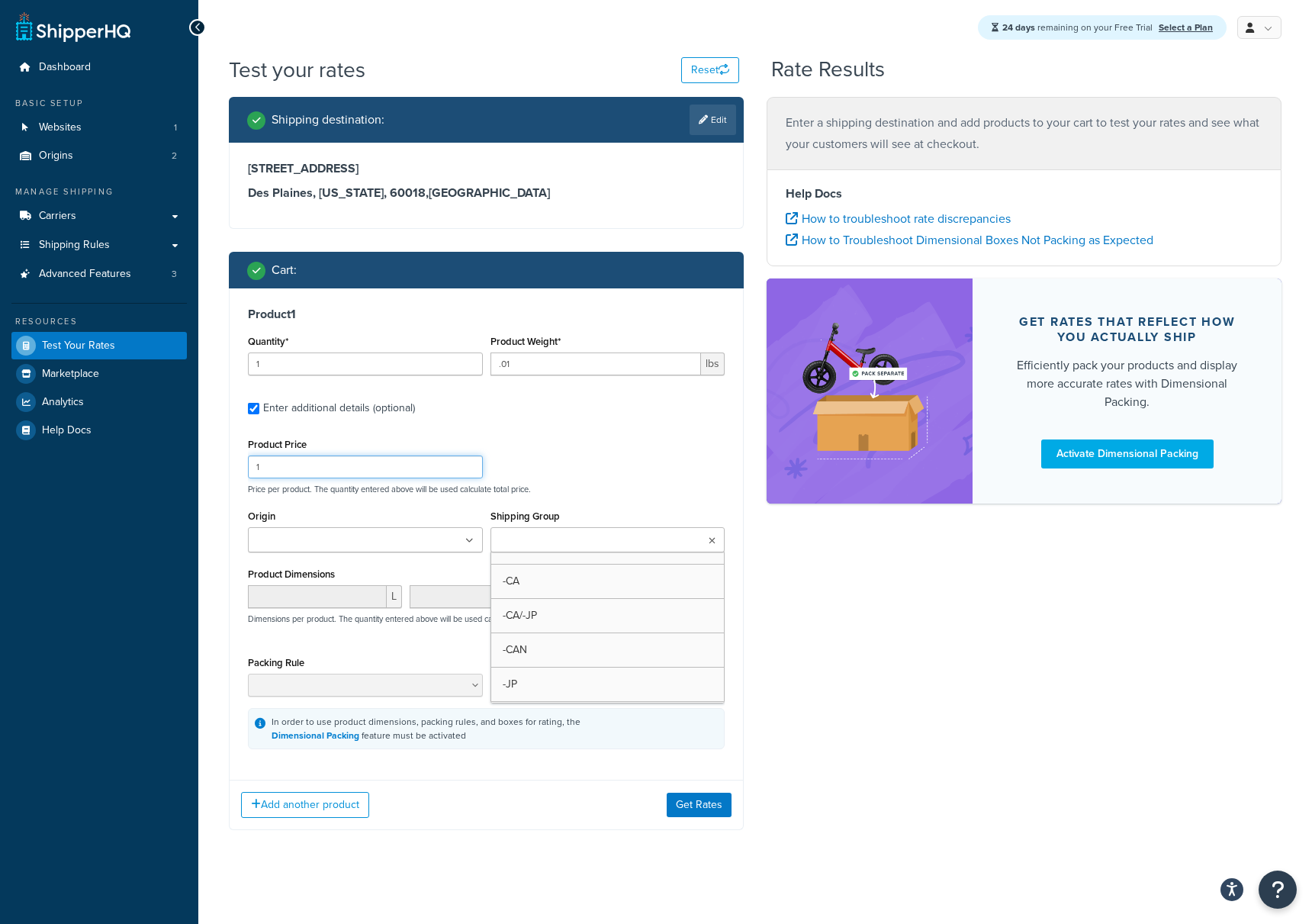
click at [657, 476] on div "Product Price 1 Price per product. The quantity entered above will be used calc…" at bounding box center [486, 465] width 485 height 61
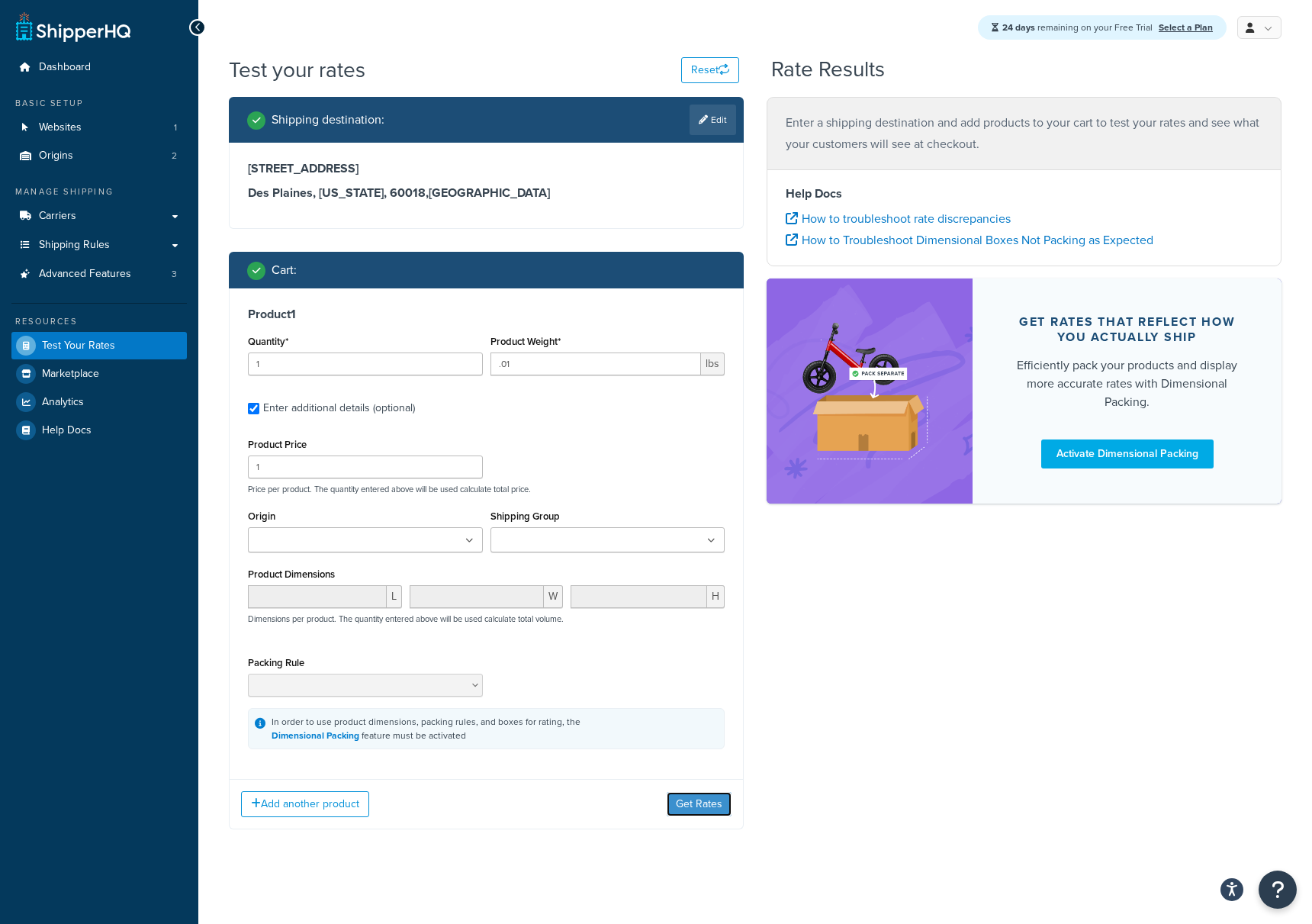
click at [701, 813] on button "Get Rates" at bounding box center [699, 804] width 65 height 25
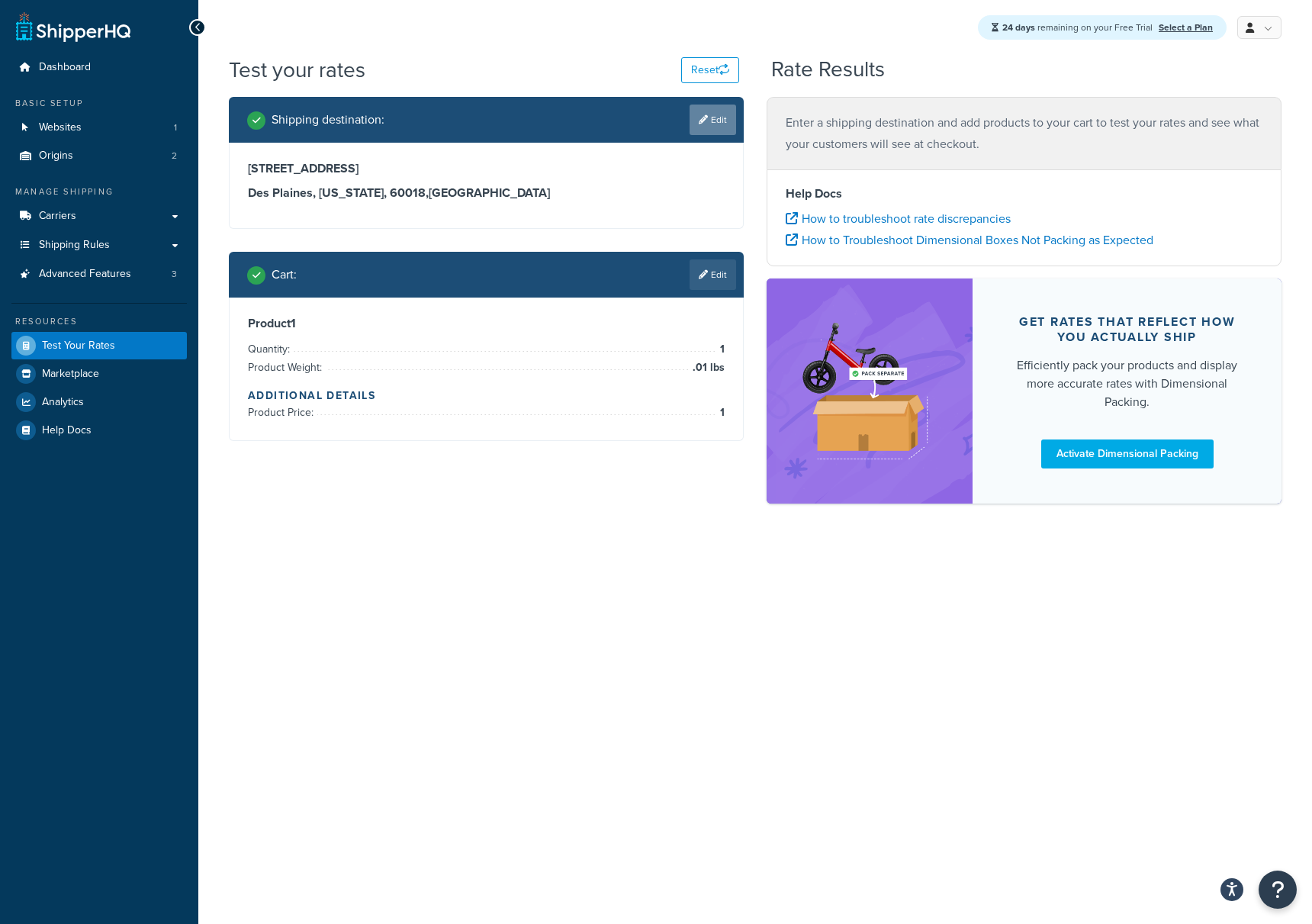
click at [718, 125] on link "Edit" at bounding box center [712, 120] width 46 height 30
select select "IL"
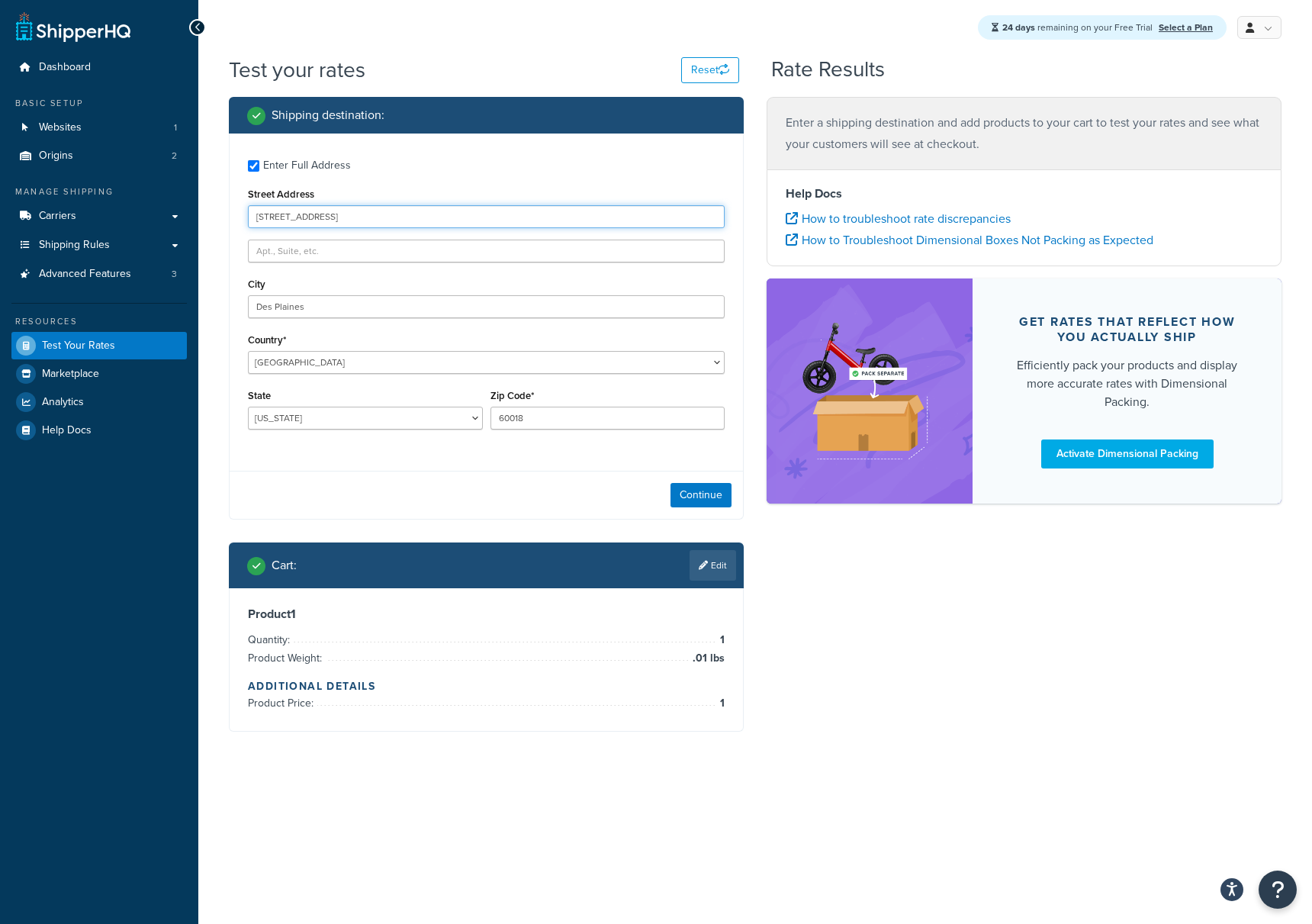
drag, startPoint x: 345, startPoint y: 226, endPoint x: 230, endPoint y: 220, distance: 115.2
click at [230, 220] on div "Enter Full Address Street Address 2600 S River Rd City Des Plaines Country* Uni…" at bounding box center [486, 296] width 513 height 325
type input "604 Maple Ridge Drive"
type input "r"
type input "Richmond"
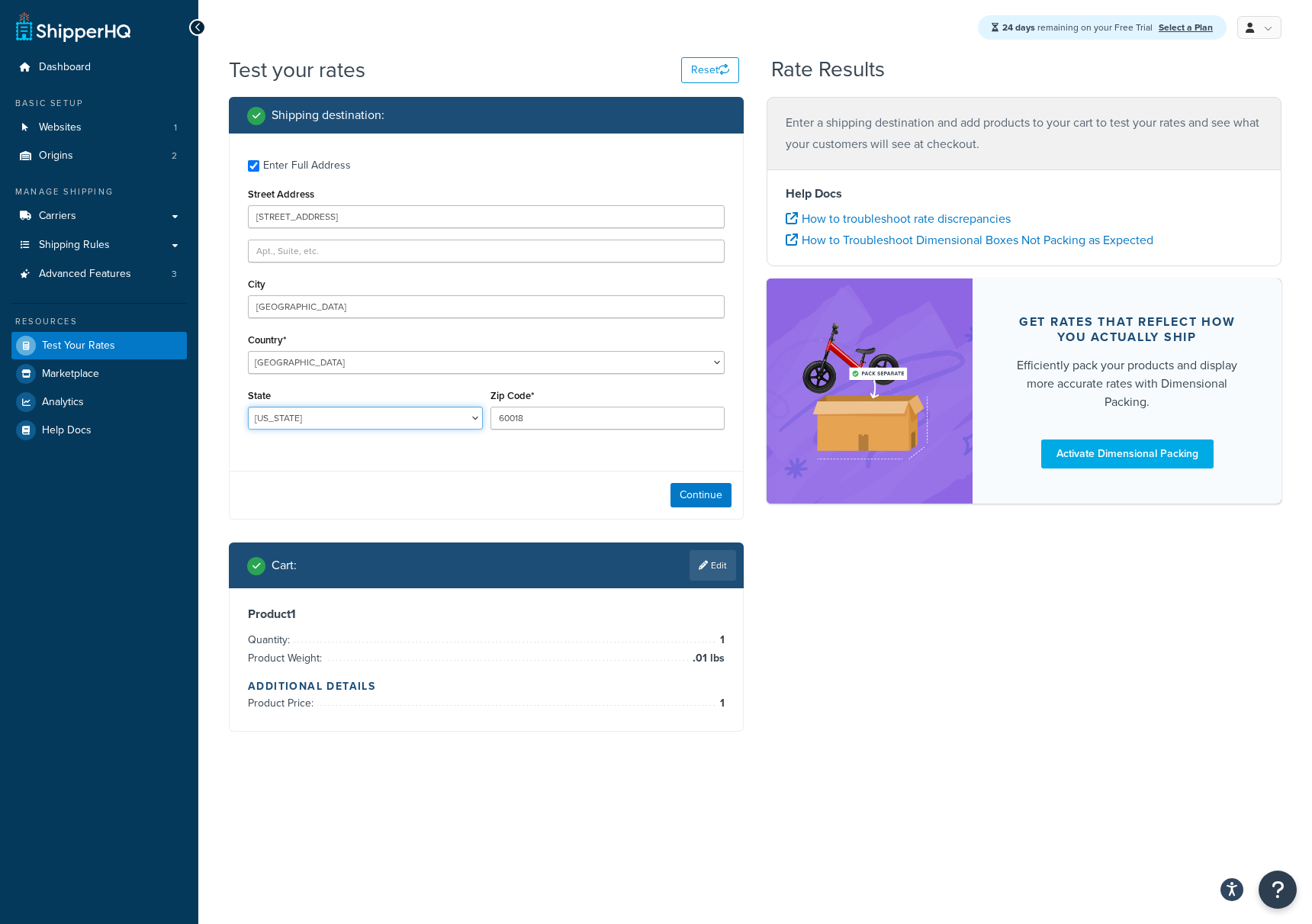
click at [395, 413] on select "[US_STATE] [US_STATE] [US_STATE] [US_STATE] [US_STATE] Armed Forces Americas Ar…" at bounding box center [365, 418] width 235 height 23
select select "KY"
click at [248, 408] on select "[US_STATE] [US_STATE] [US_STATE] [US_STATE] [US_STATE] Armed Forces Americas Ar…" at bounding box center [365, 418] width 235 height 23
drag, startPoint x: 550, startPoint y: 420, endPoint x: 429, endPoint y: 413, distance: 121.2
click at [429, 414] on div "State Alabama Alaska American Samoa Arizona Arkansas Armed Forces Americas Arme…" at bounding box center [486, 413] width 485 height 56
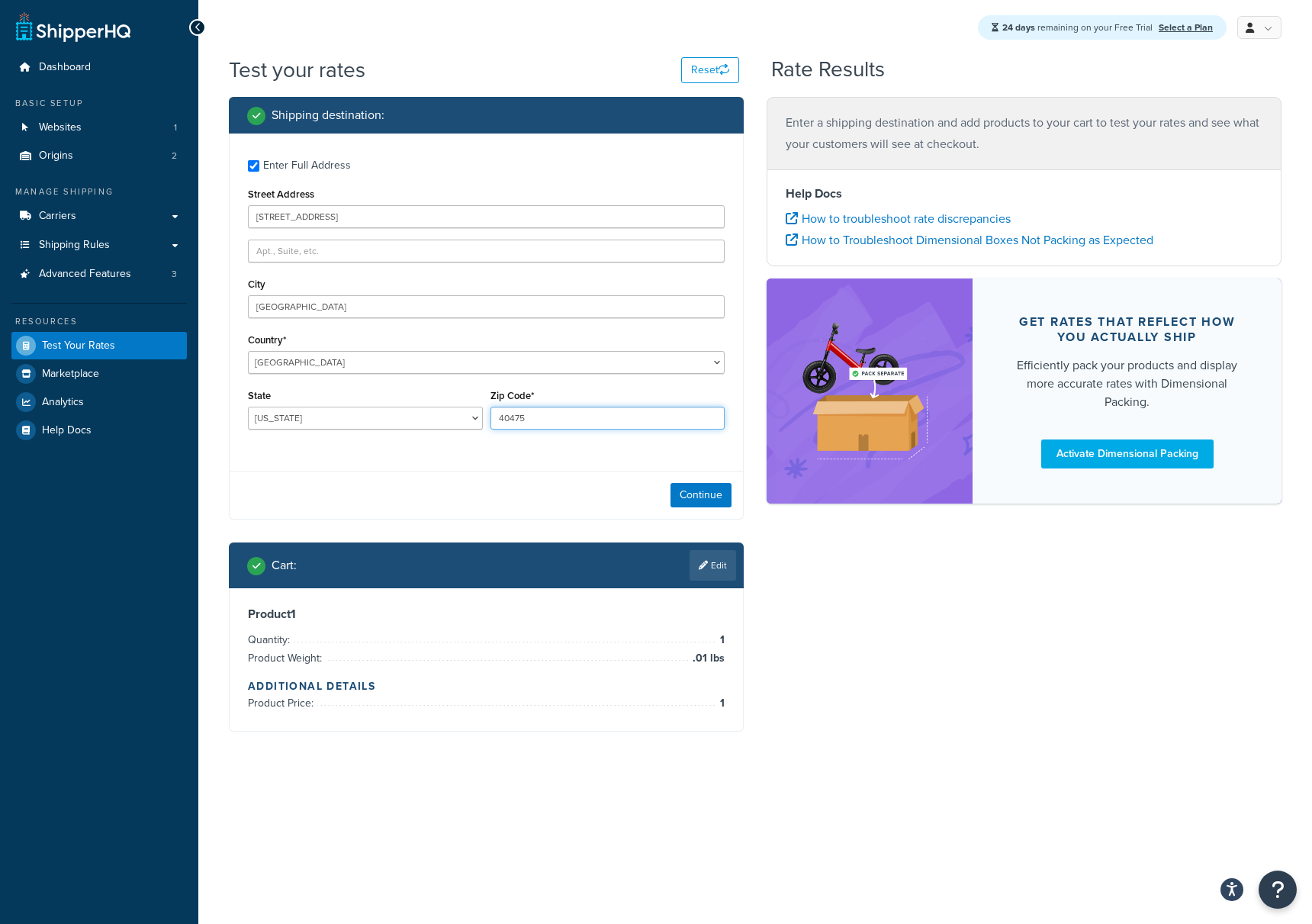
type input "40475"
click at [698, 511] on div "Continue" at bounding box center [486, 494] width 513 height 48
click at [699, 502] on button "Continue" at bounding box center [701, 495] width 61 height 25
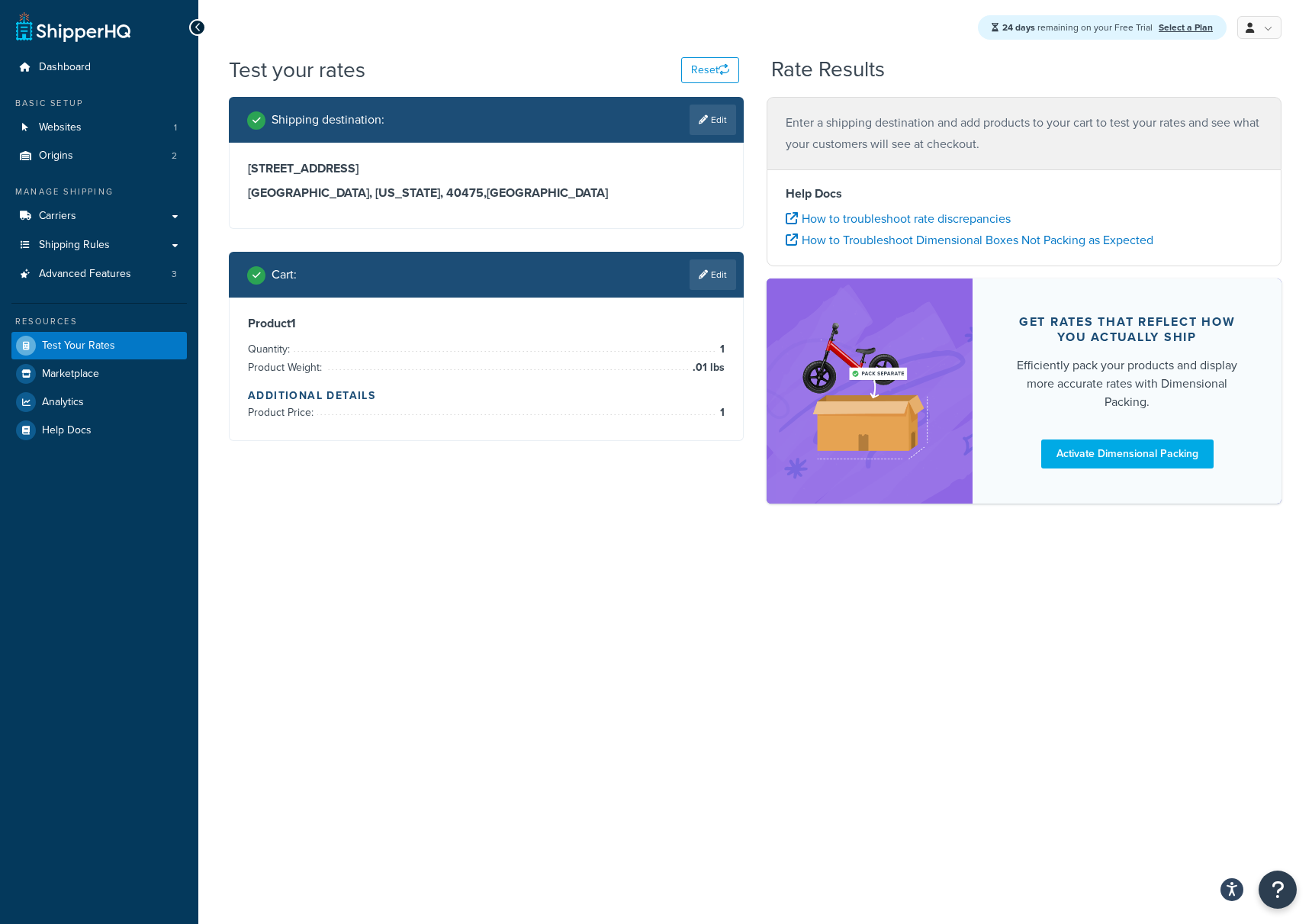
click at [631, 485] on div "Shipping destination : Edit 604 Maple Ridge Drive Richmond, Kentucky, 40475 , U…" at bounding box center [755, 307] width 1076 height 422
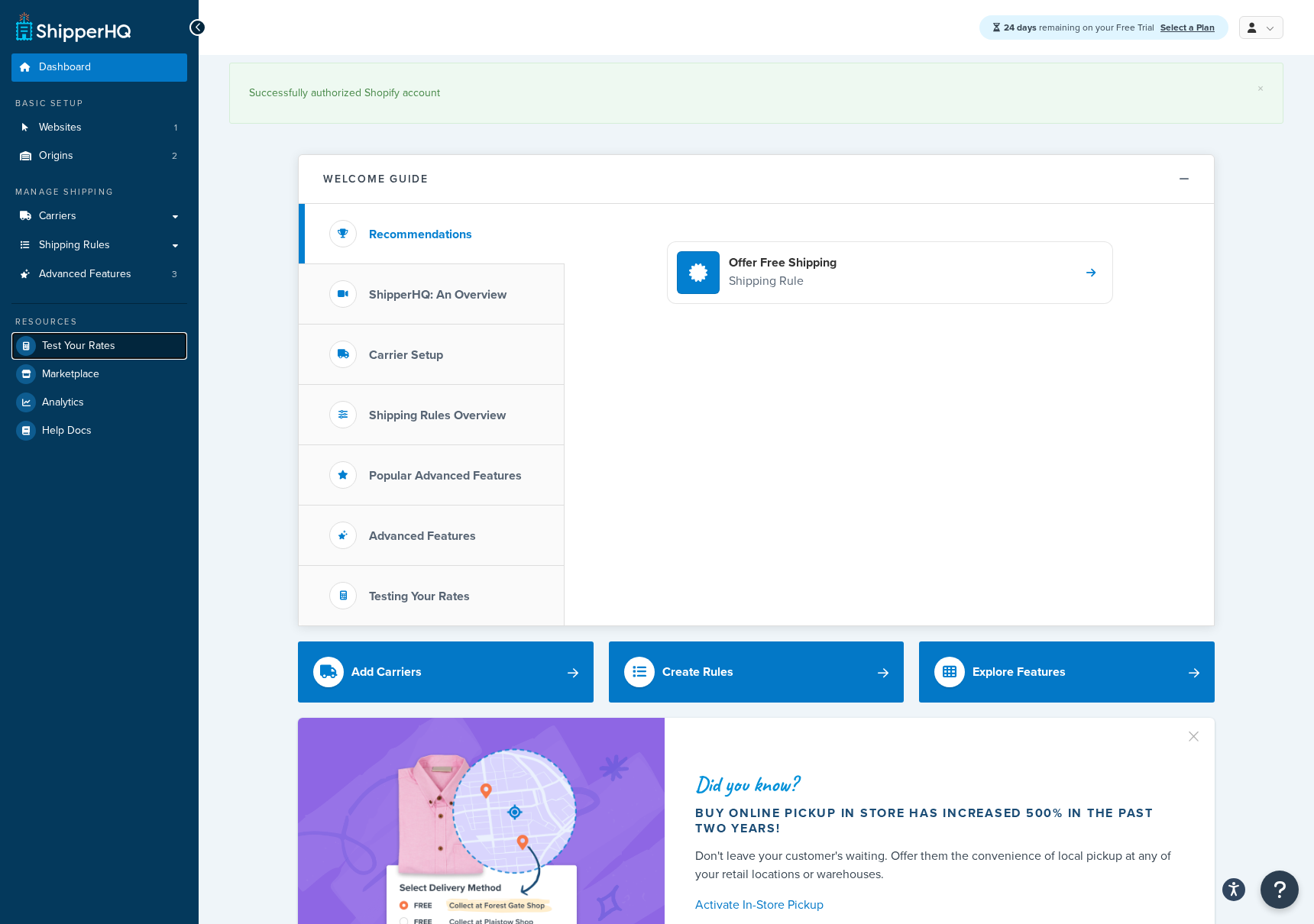
click at [88, 350] on span "Test Your Rates" at bounding box center [78, 347] width 73 height 13
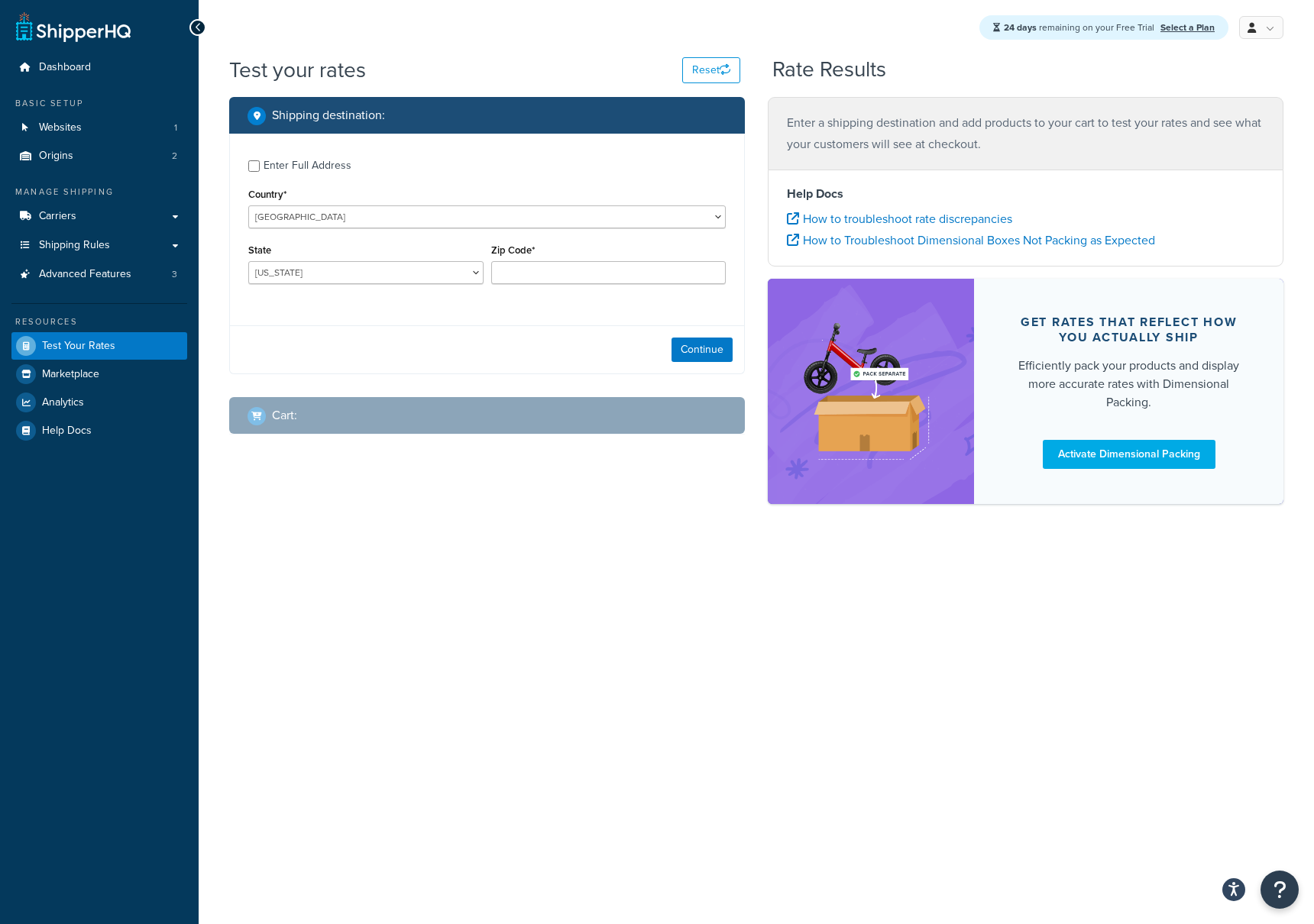
click at [339, 164] on div "Enter Full Address" at bounding box center [308, 165] width 88 height 22
click at [259, 164] on input "Enter Full Address" at bounding box center [254, 166] width 11 height 11
checkbox input "true"
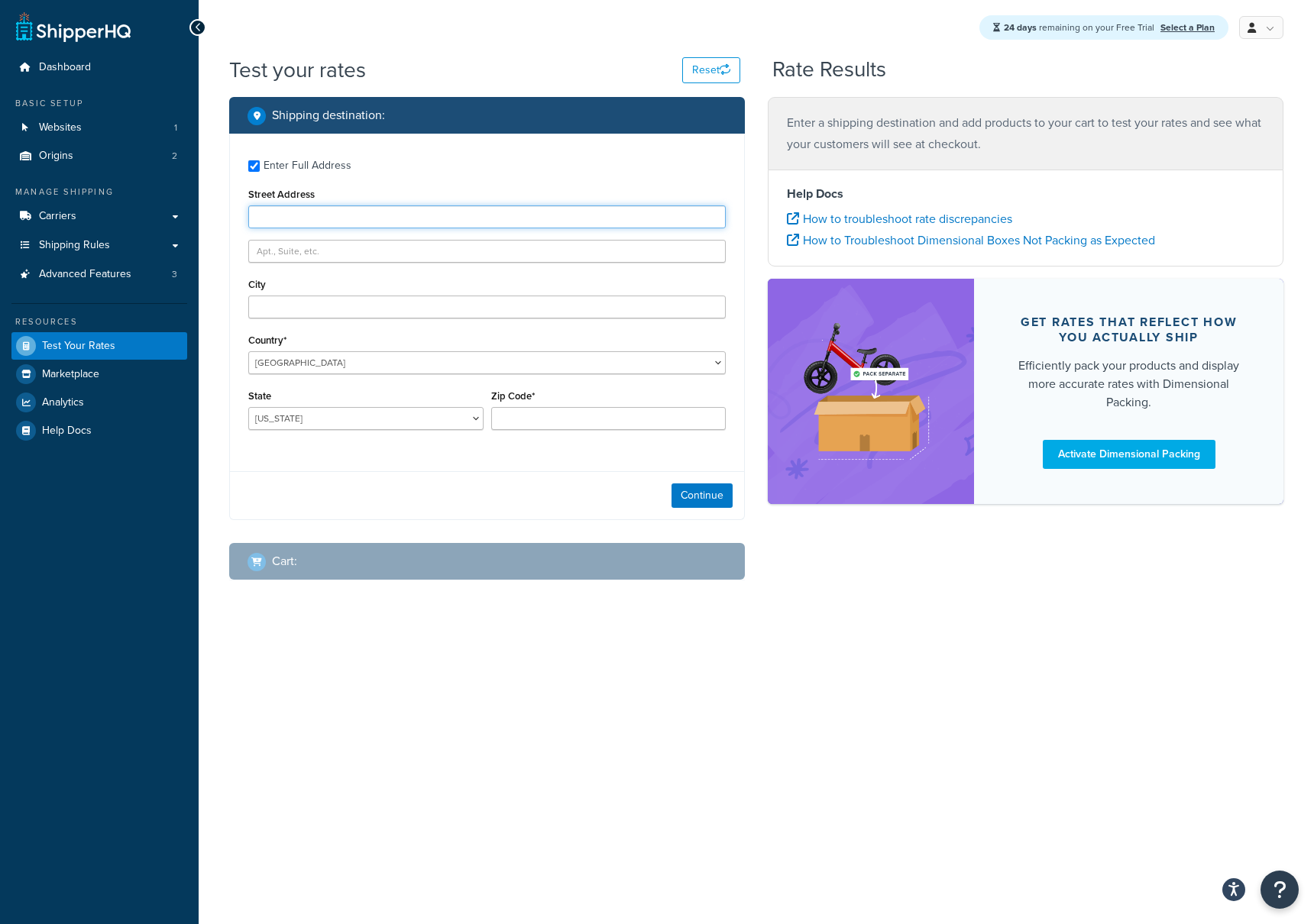
click at [365, 217] on input "Street Address" at bounding box center [486, 217] width 478 height 23
paste input "[STREET_ADDRESS]"
type input "[STREET_ADDRESS]"
click at [385, 317] on input "City" at bounding box center [486, 307] width 478 height 23
type input "Des Plaines"
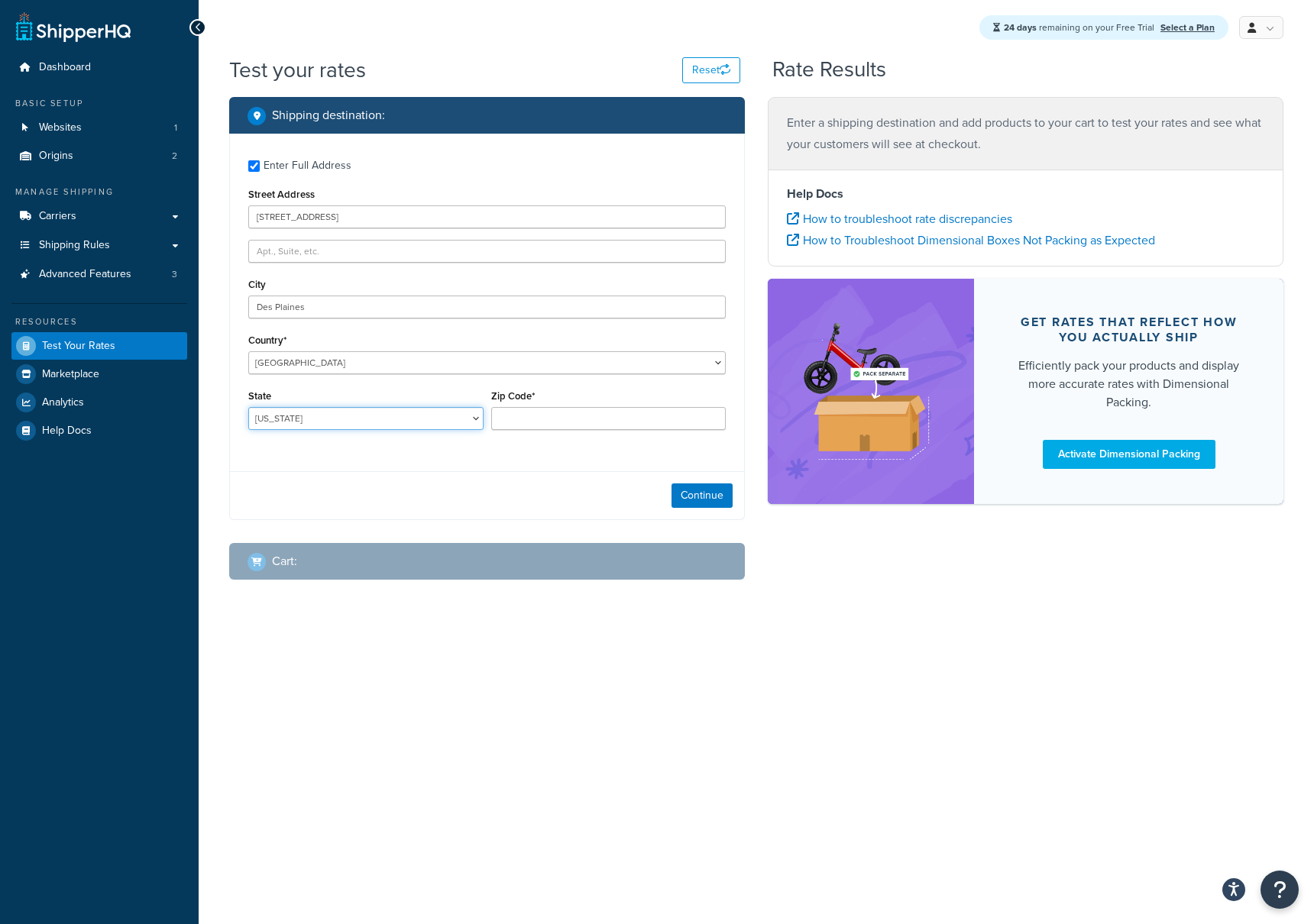
select select "IL"
type input "60018"
click at [707, 501] on button "Continue" at bounding box center [702, 496] width 61 height 25
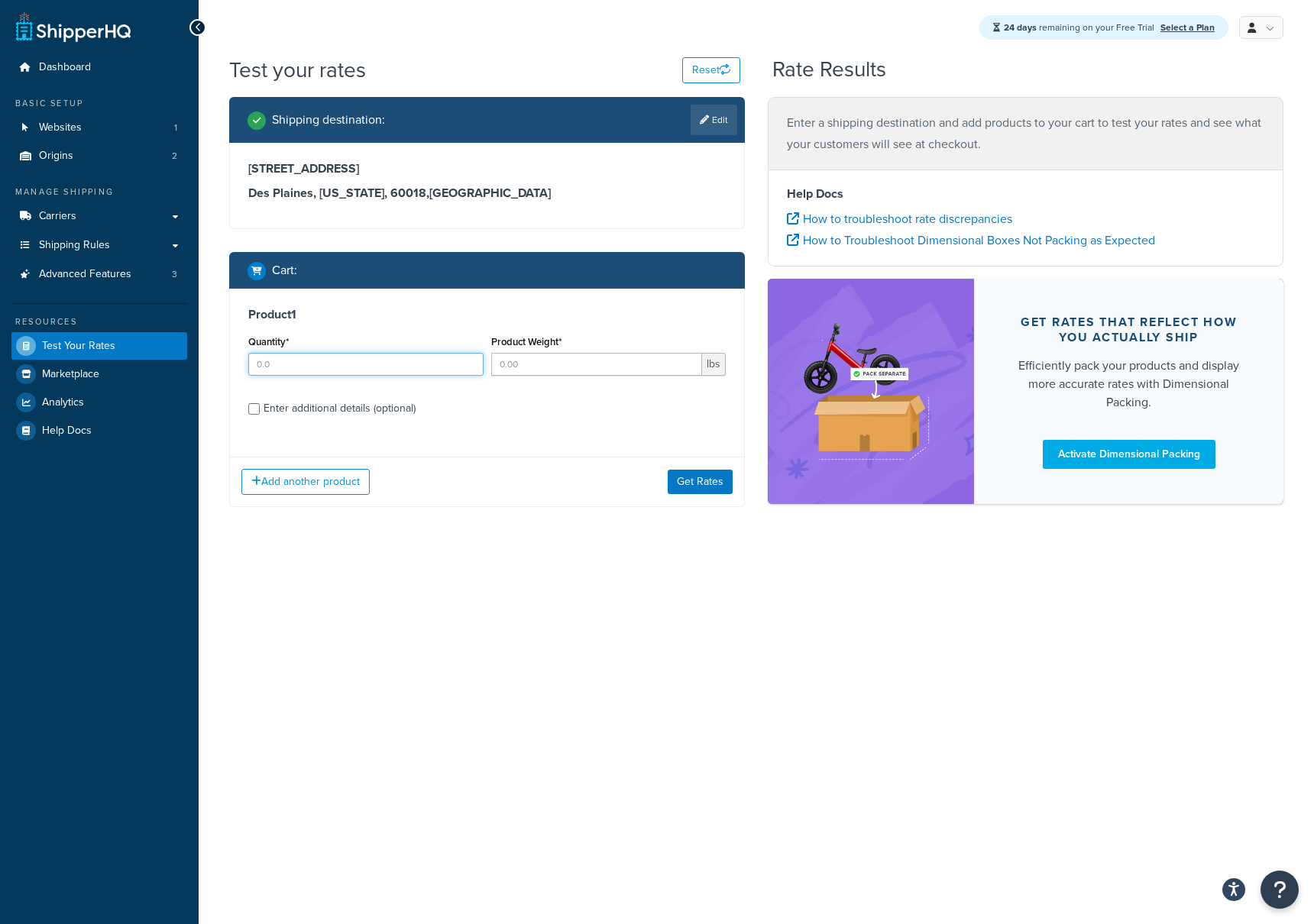
click at [395, 360] on input "Quantity*" at bounding box center [366, 365] width 236 height 23
type input "1"
type input ".01"
click at [319, 420] on div "Product 1 Quantity* 1 Product Weight* .01 lbs Enter additional details (optiona…" at bounding box center [486, 367] width 514 height 157
click at [324, 416] on div "Enter additional details (optional)" at bounding box center [340, 408] width 152 height 22
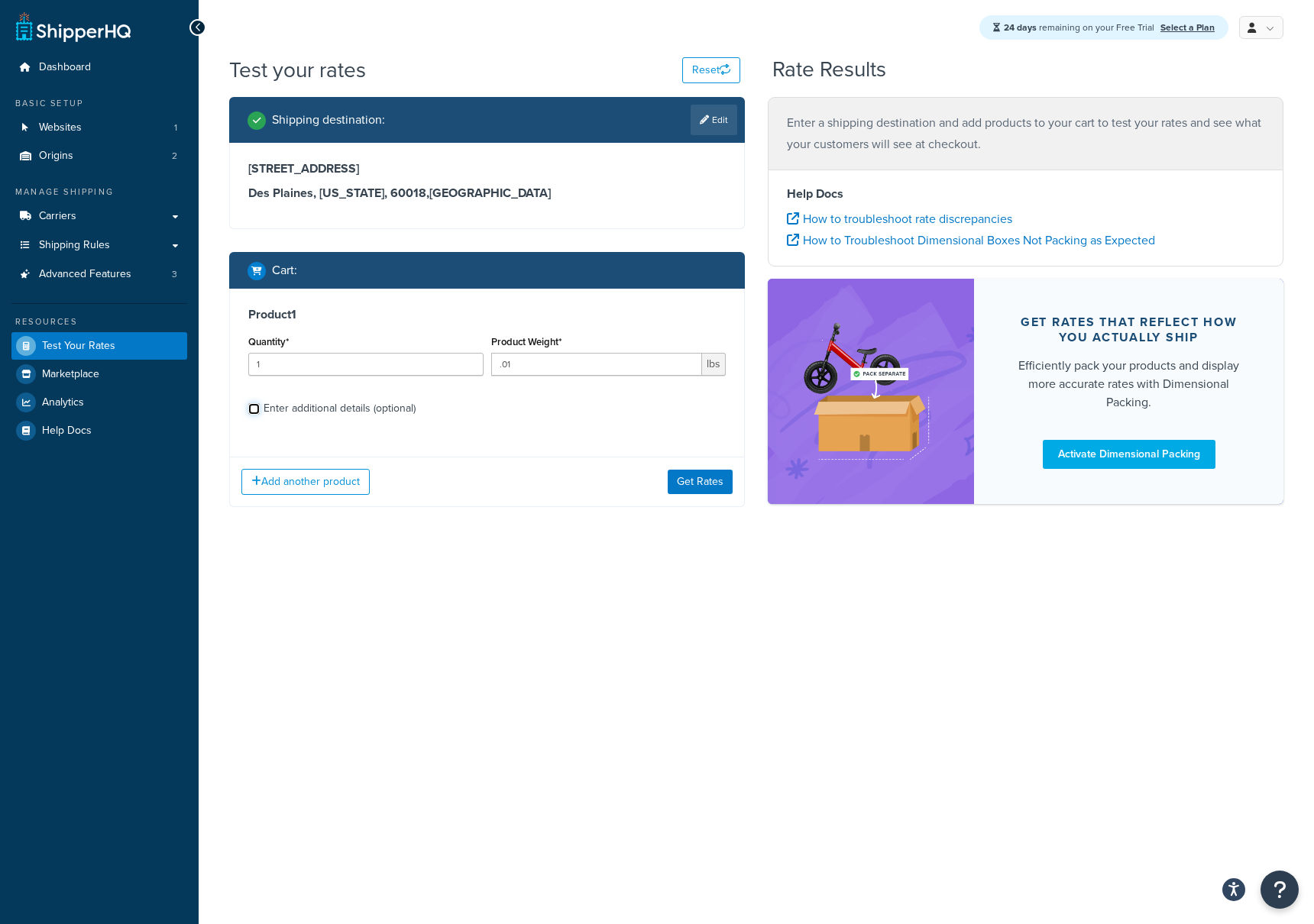
click at [259, 415] on input "Enter additional details (optional)" at bounding box center [254, 409] width 11 height 11
checkbox input "true"
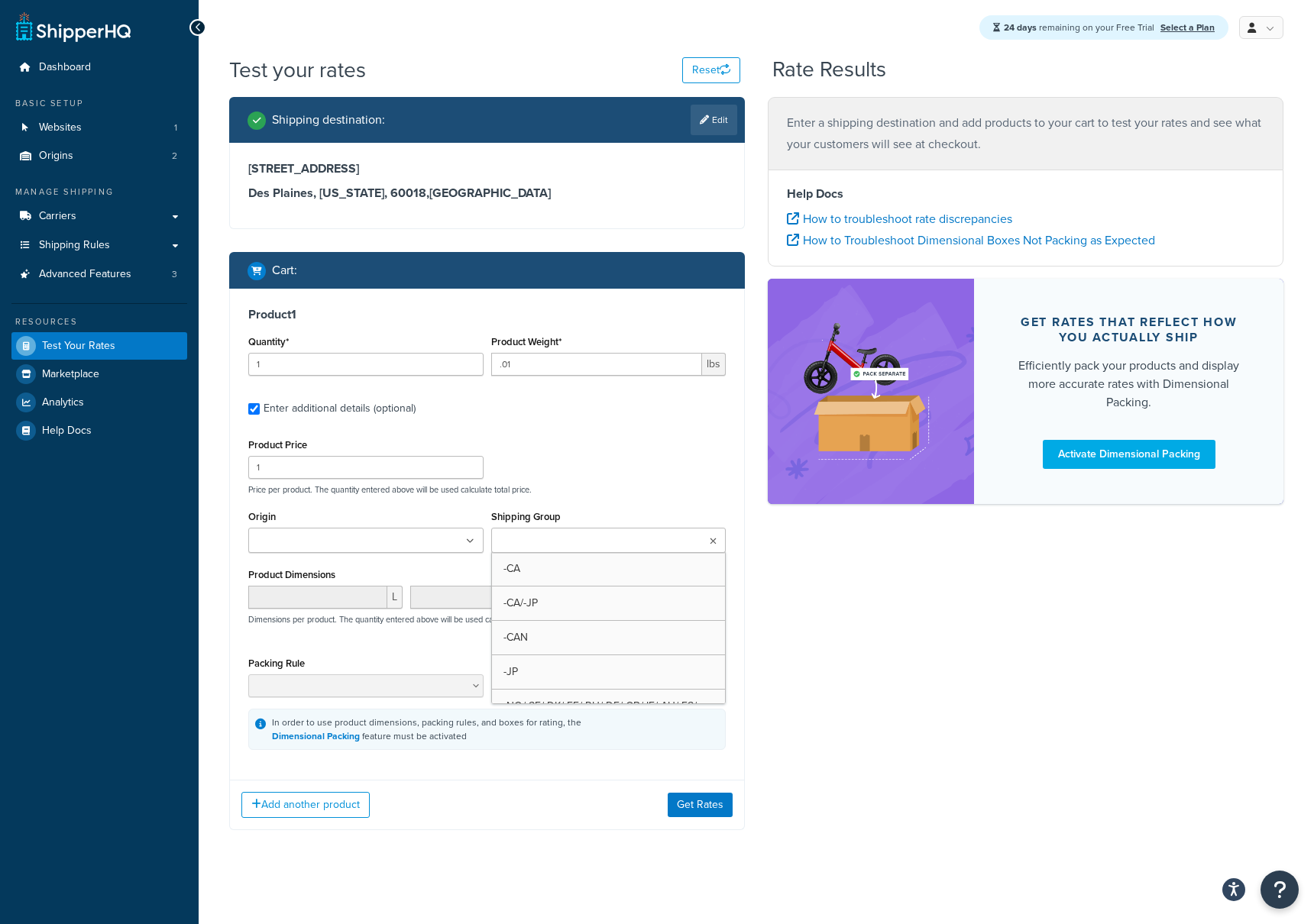
click at [593, 538] on input "Shipping Group" at bounding box center [563, 541] width 135 height 17
type input "ha"
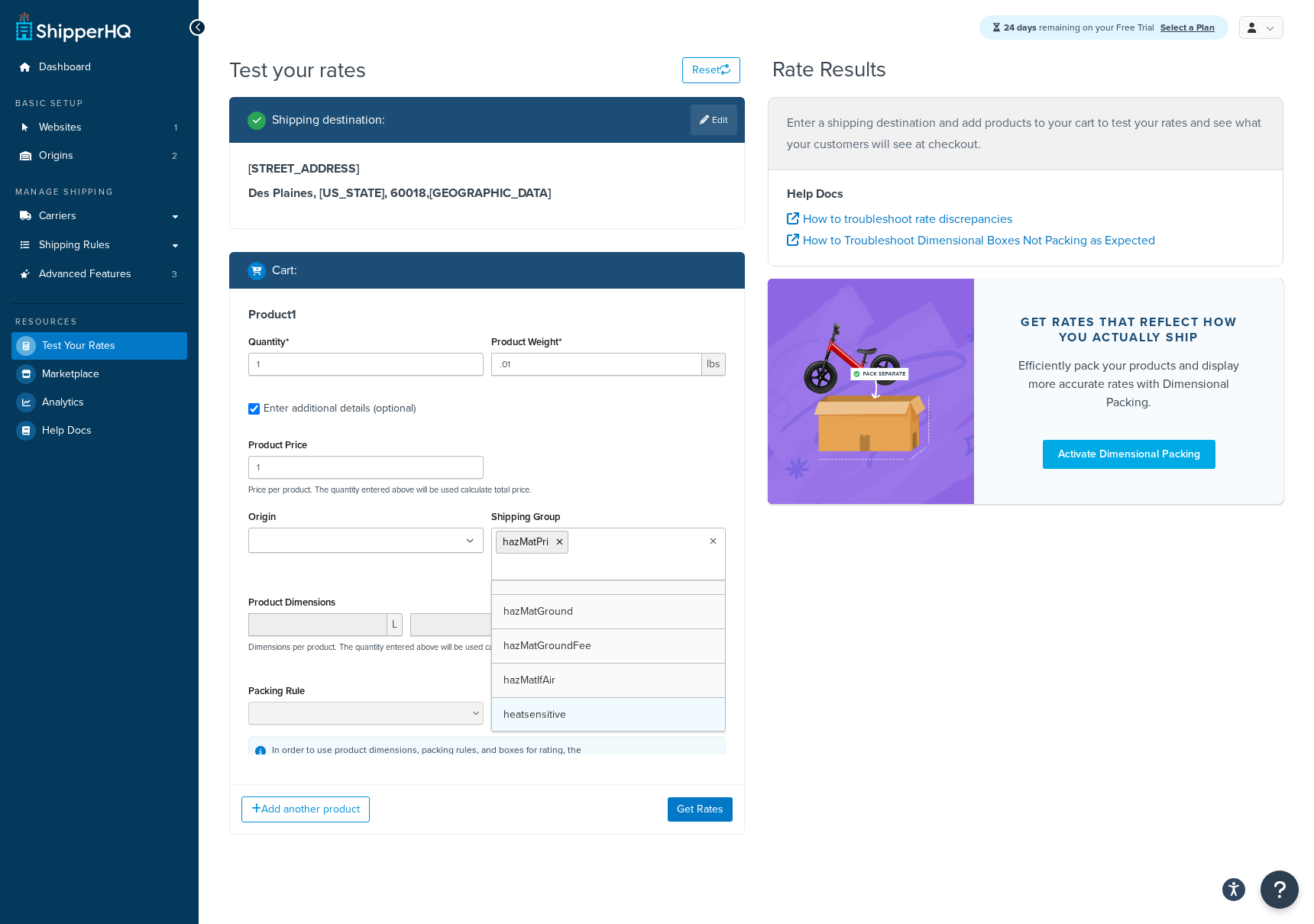
scroll to position [443, 0]
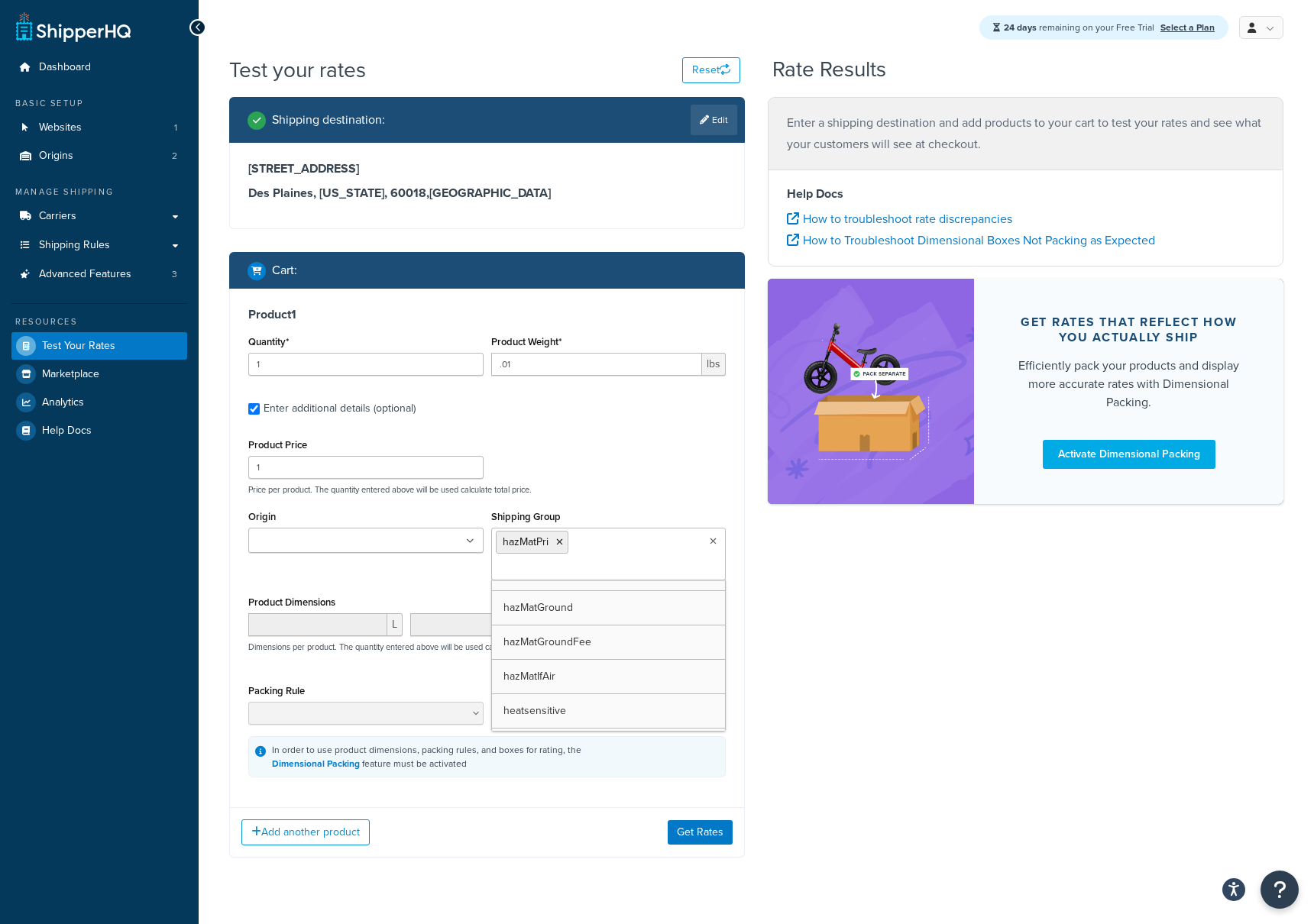
drag, startPoint x: 912, startPoint y: 689, endPoint x: 878, endPoint y: 696, distance: 34.7
click at [910, 689] on div "Shipping destination : Edit [STREET_ADDRESS][US_STATE] Cart : Product 1 Quantit…" at bounding box center [756, 488] width 1077 height 783
click at [705, 820] on button "Get Rates" at bounding box center [700, 833] width 65 height 25
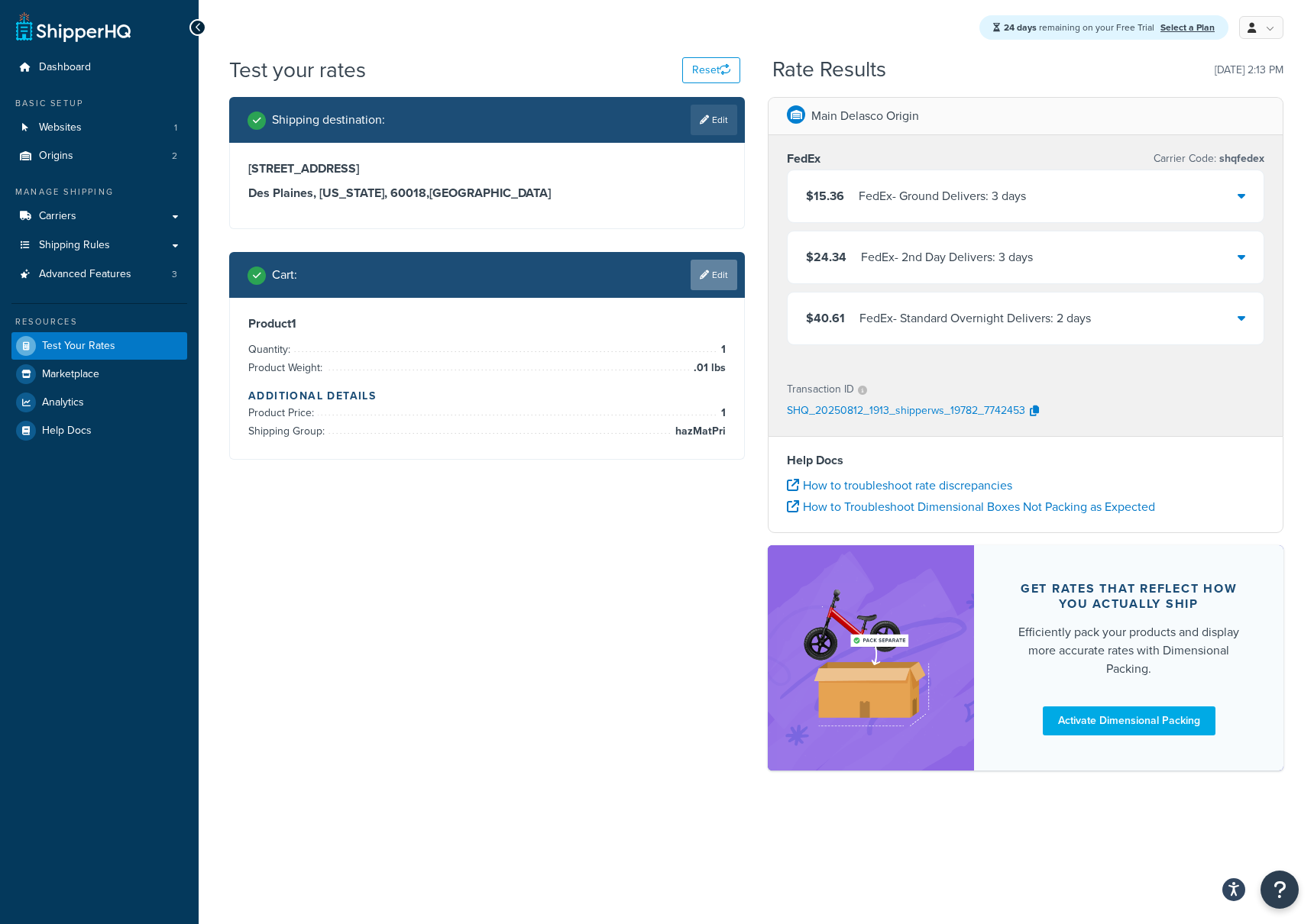
click at [718, 277] on link "Edit" at bounding box center [714, 274] width 47 height 30
